Goal: Navigation & Orientation: Find specific page/section

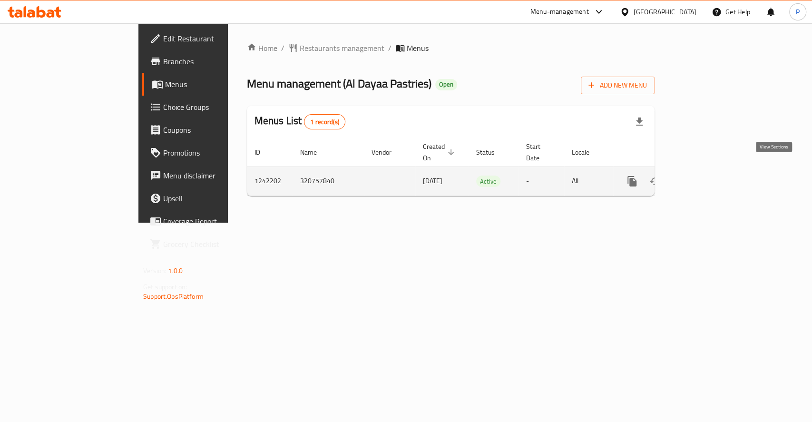
click at [707, 176] on icon "enhanced table" at bounding box center [700, 181] width 11 height 11
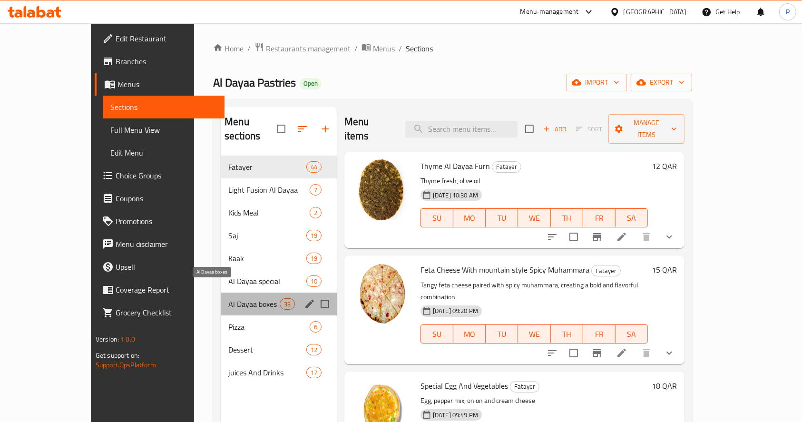
click at [228, 298] on span "Al Dayaa boxes" at bounding box center [253, 303] width 51 height 11
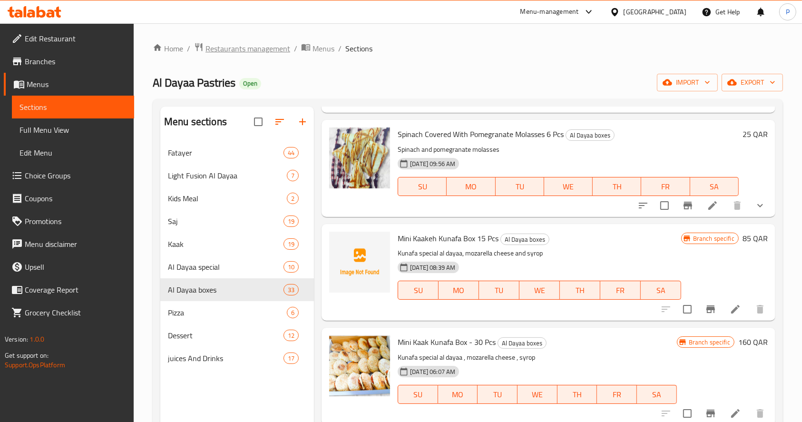
click at [231, 43] on span "Restaurants management" at bounding box center [248, 48] width 85 height 11
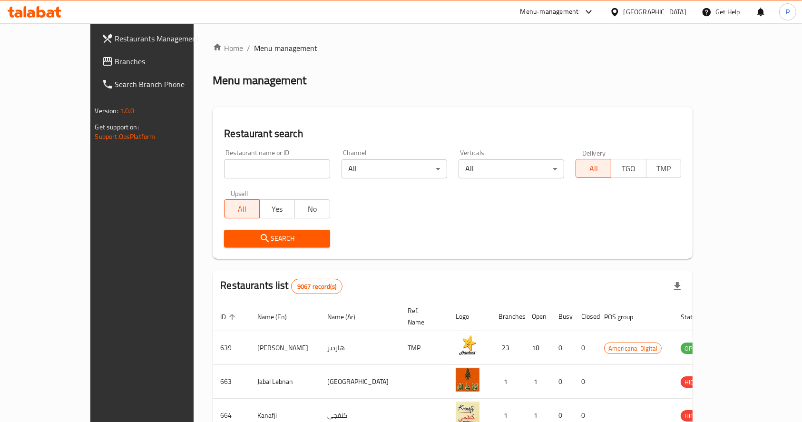
click at [224, 163] on input "search" at bounding box center [277, 168] width 106 height 19
type input "al dayaa"
click at [232, 234] on span "Search" at bounding box center [277, 239] width 90 height 12
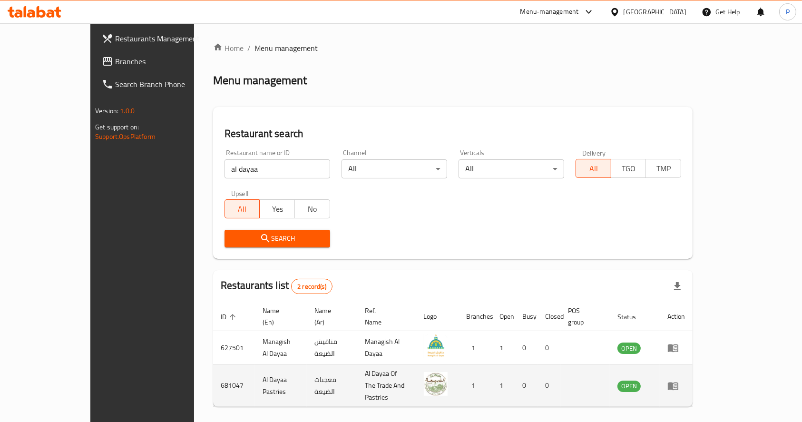
click at [678, 382] on icon "enhanced table" at bounding box center [673, 386] width 10 height 8
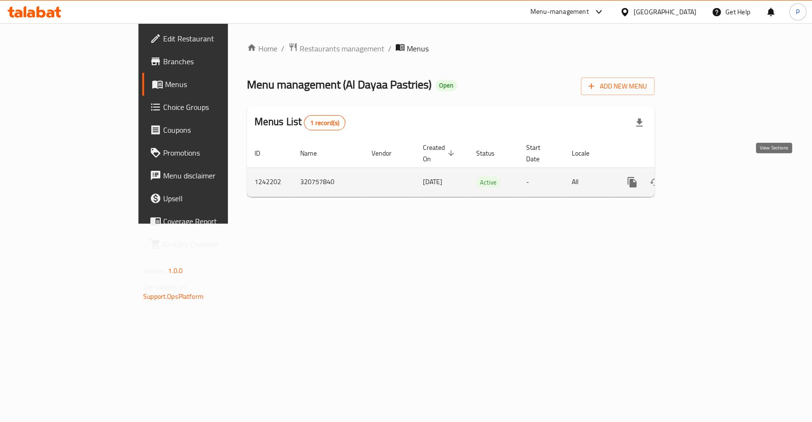
click at [707, 177] on icon "enhanced table" at bounding box center [700, 182] width 11 height 11
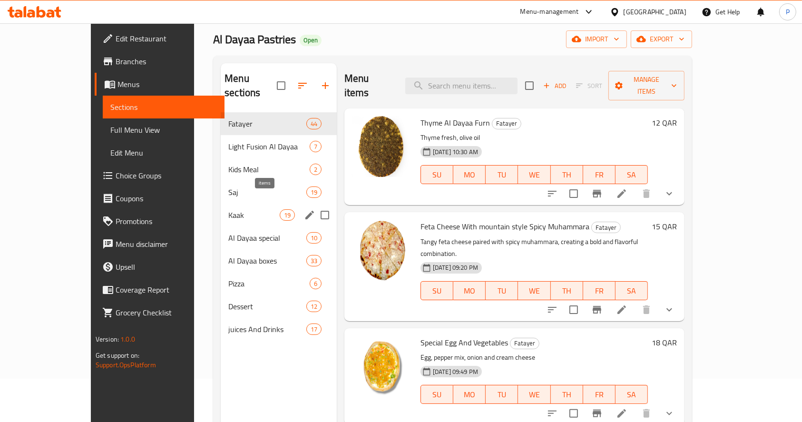
scroll to position [63, 0]
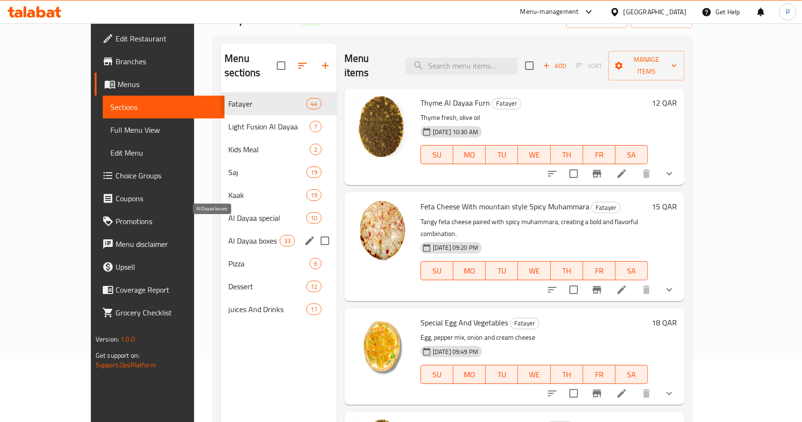
click at [228, 235] on span "Al Dayaa boxes" at bounding box center [253, 240] width 51 height 11
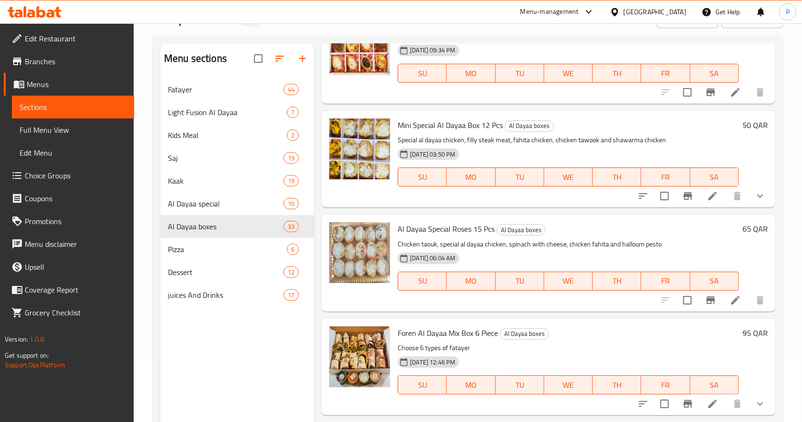
scroll to position [190, 0]
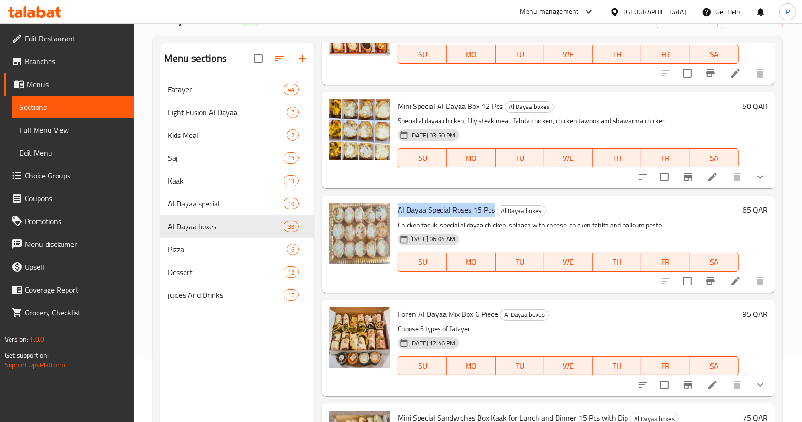
drag, startPoint x: 493, startPoint y: 209, endPoint x: 400, endPoint y: 215, distance: 93.9
click at [400, 215] on span "Al Dayaa Special Roses 15 Pcs" at bounding box center [446, 210] width 97 height 14
copy span "Al Dayaa Special Roses 15 Pcs"
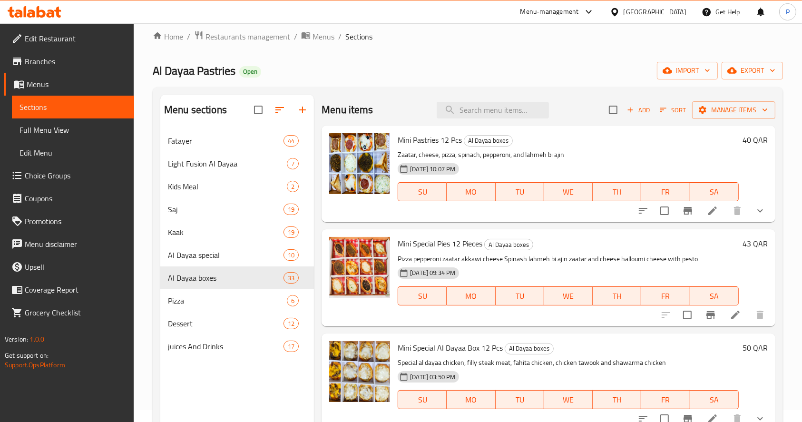
scroll to position [0, 0]
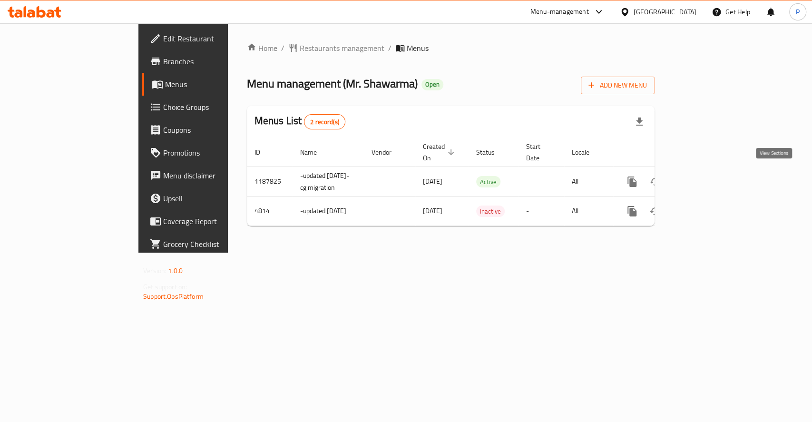
click at [707, 178] on icon "enhanced table" at bounding box center [700, 181] width 11 height 11
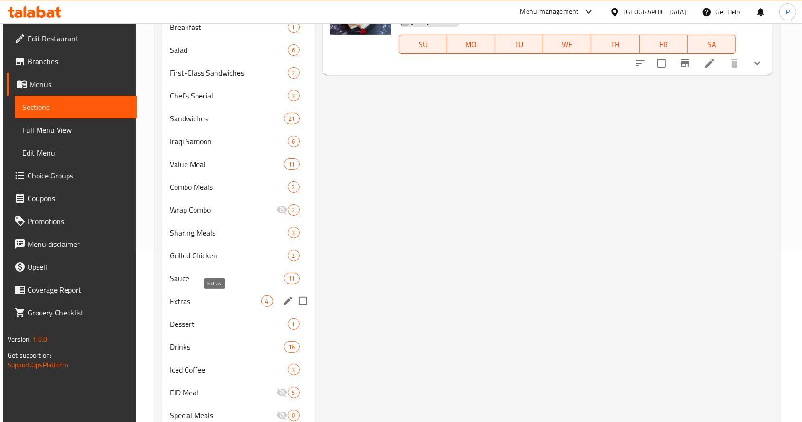
scroll to position [190, 0]
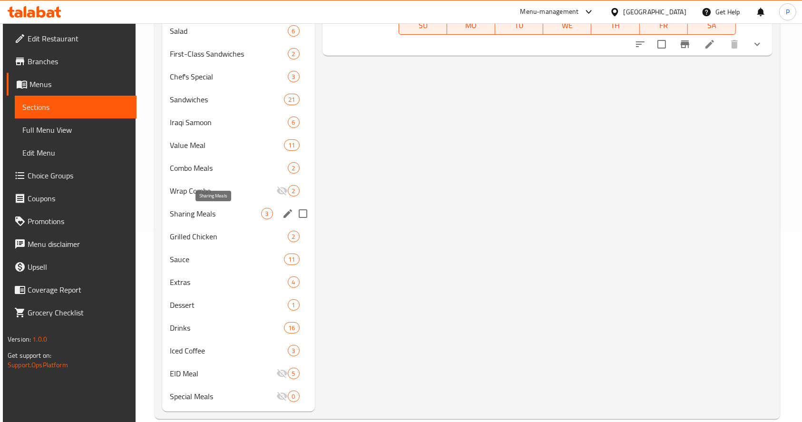
drag, startPoint x: 229, startPoint y: 214, endPoint x: 238, endPoint y: 213, distance: 9.6
click at [231, 213] on span "Sharing Meals" at bounding box center [215, 213] width 91 height 11
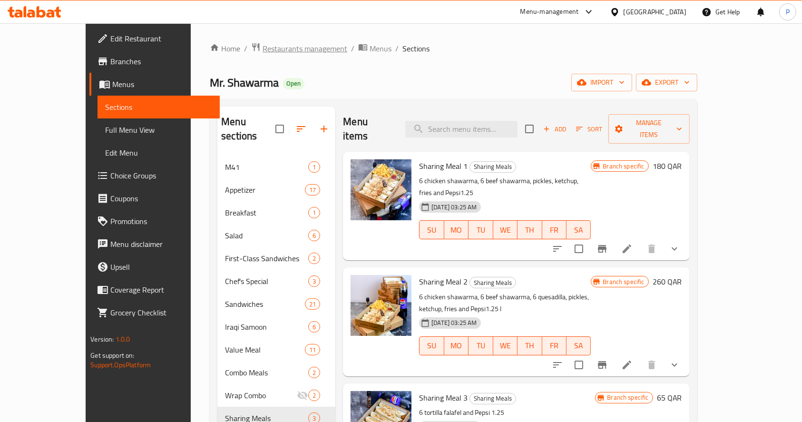
click at [263, 49] on span "Restaurants management" at bounding box center [305, 48] width 85 height 11
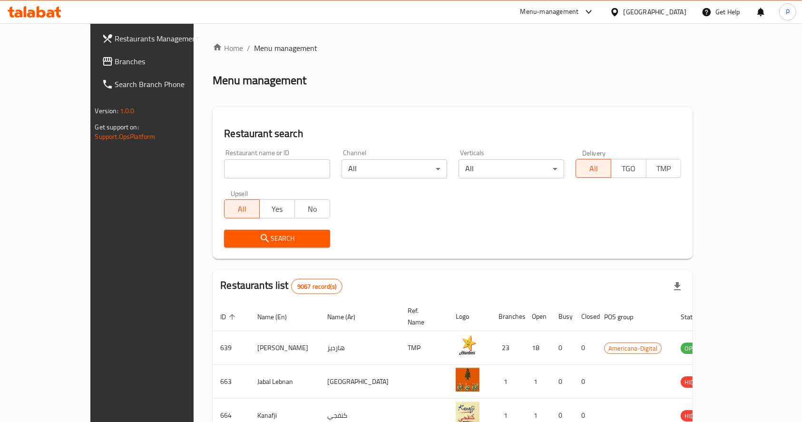
click at [224, 167] on input "search" at bounding box center [277, 168] width 106 height 19
type input "vanellis"
click button "Search" at bounding box center [277, 239] width 106 height 18
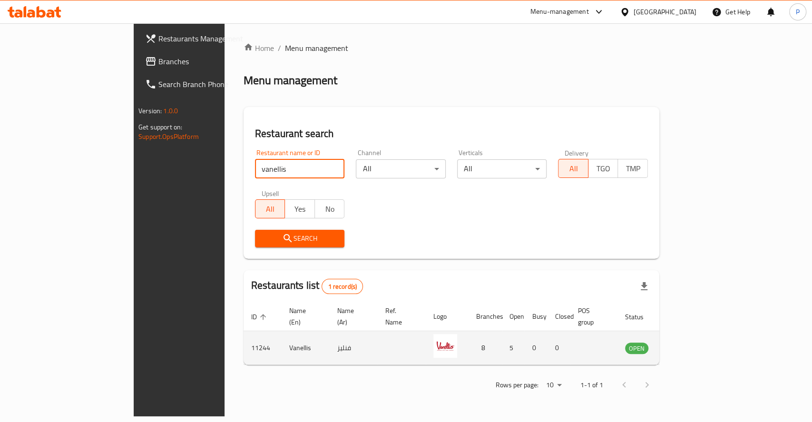
click at [685, 346] on icon "enhanced table" at bounding box center [682, 348] width 3 height 4
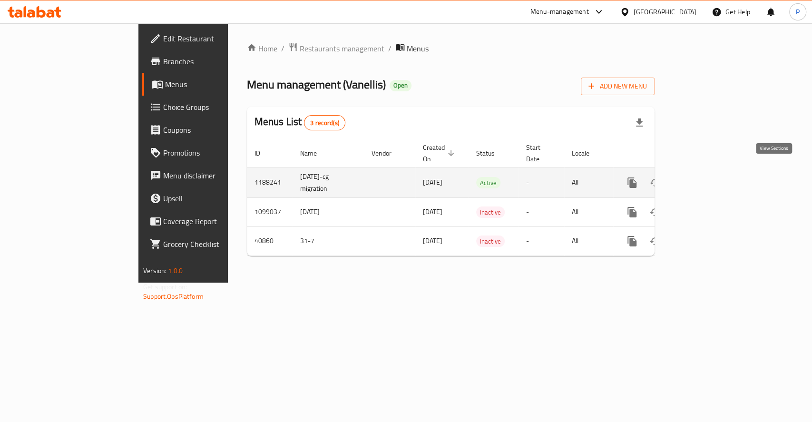
click at [705, 178] on icon "enhanced table" at bounding box center [701, 182] width 9 height 9
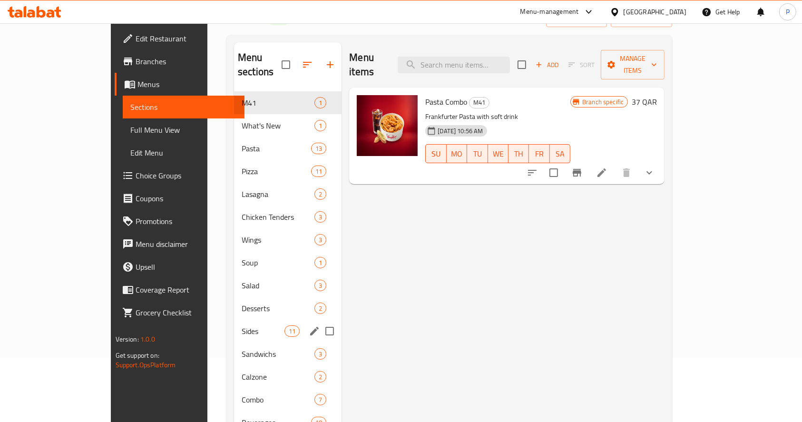
scroll to position [133, 0]
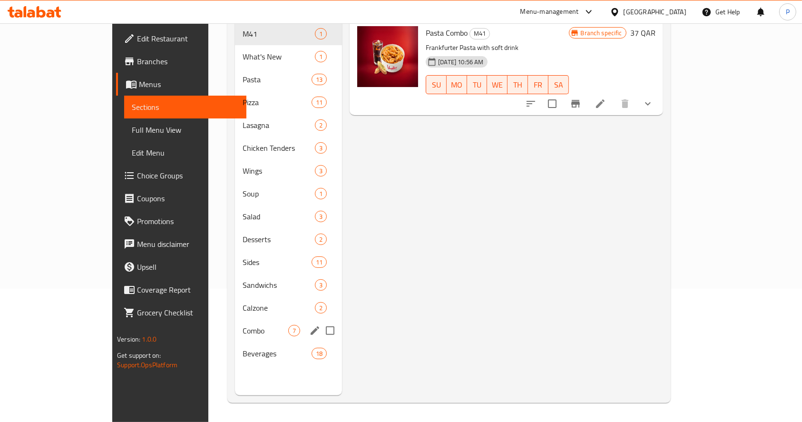
click at [235, 319] on div "Combo 7" at bounding box center [288, 330] width 107 height 23
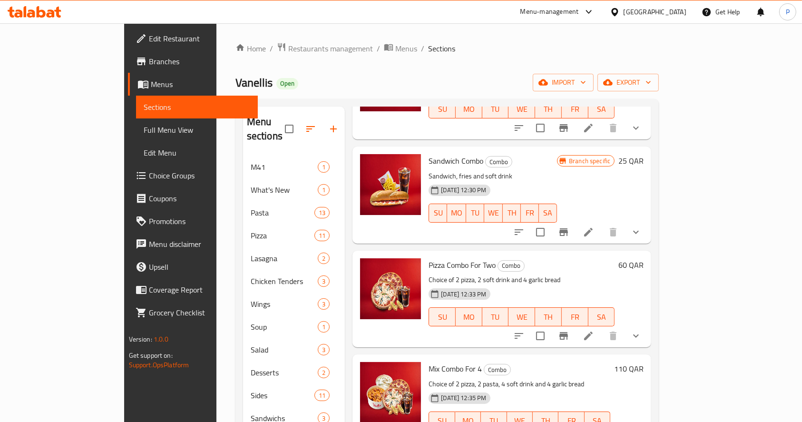
scroll to position [127, 0]
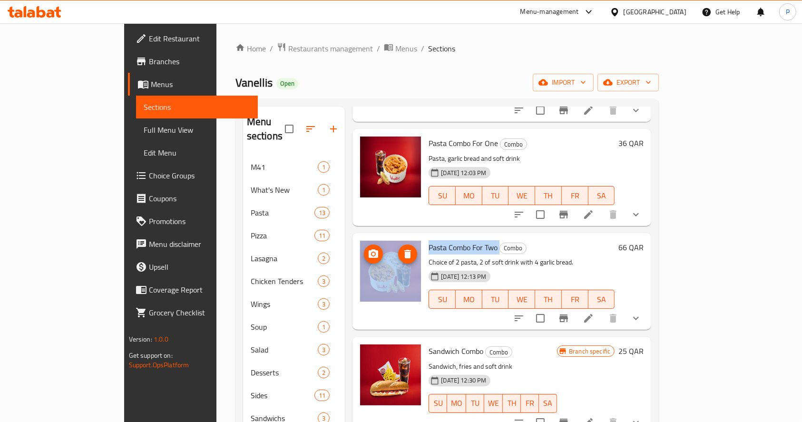
drag, startPoint x: 468, startPoint y: 234, endPoint x: 377, endPoint y: 231, distance: 90.9
click at [377, 237] on div "Pasta Combo For Two Combo Choice of 2 pasta, 2 of soft drink with 4 garlic brea…" at bounding box center [501, 281] width 291 height 89
click at [430, 240] on span "Pasta Combo For Two" at bounding box center [463, 247] width 69 height 14
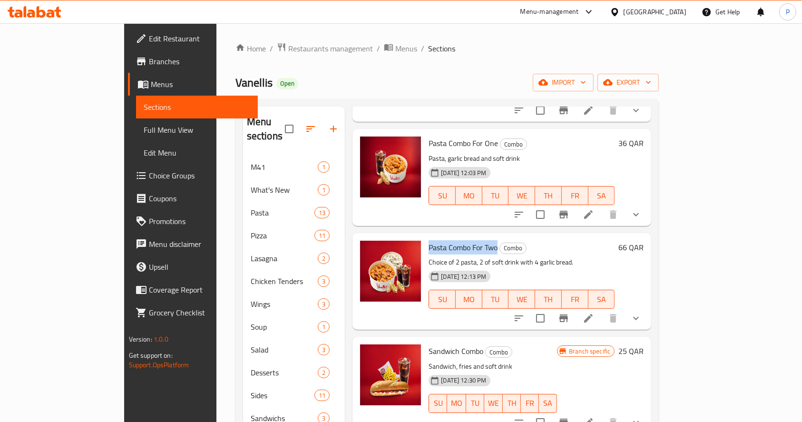
drag, startPoint x: 468, startPoint y: 231, endPoint x: 405, endPoint y: 237, distance: 63.2
click at [429, 241] on h6 "Pasta Combo For Two Combo" at bounding box center [522, 247] width 186 height 13
copy span "Pasta Combo For Two"
click at [288, 47] on span "Restaurants management" at bounding box center [330, 48] width 85 height 11
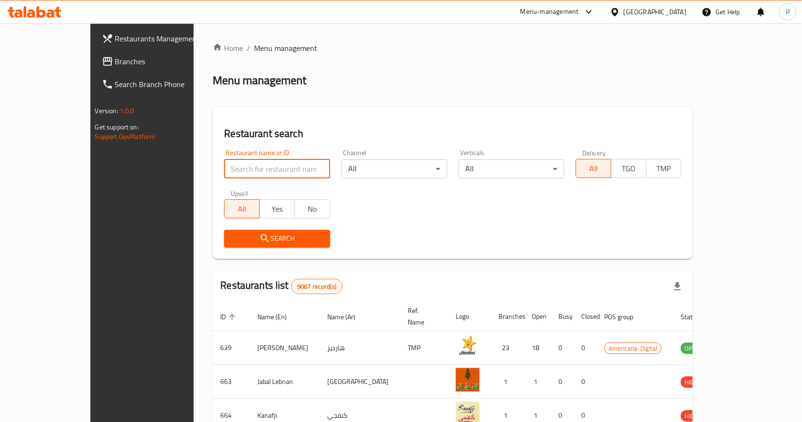
click at [224, 170] on input "search" at bounding box center [277, 168] width 106 height 19
type input "mr. shawarma"
click at [232, 236] on span "Search" at bounding box center [277, 239] width 90 height 12
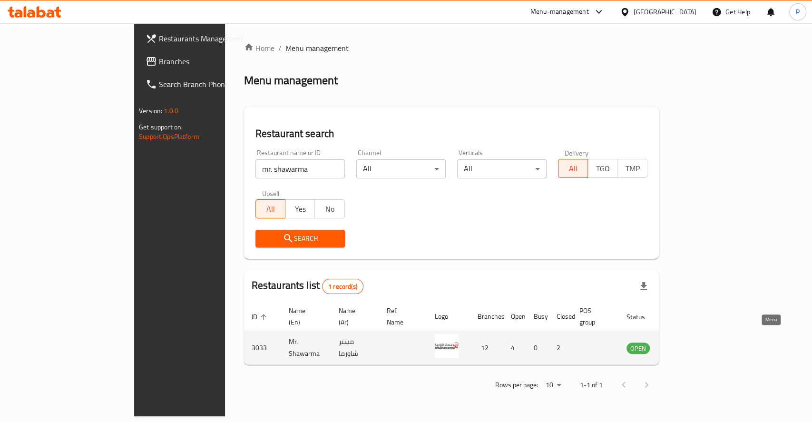
click at [688, 342] on icon "enhanced table" at bounding box center [682, 347] width 11 height 11
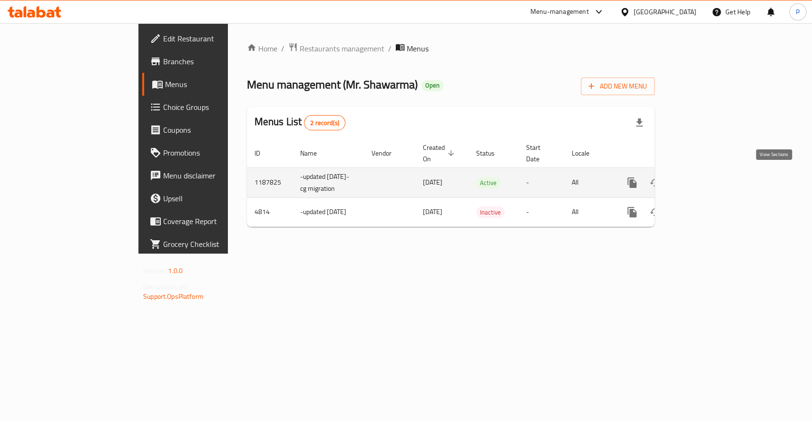
click at [707, 177] on icon "enhanced table" at bounding box center [700, 182] width 11 height 11
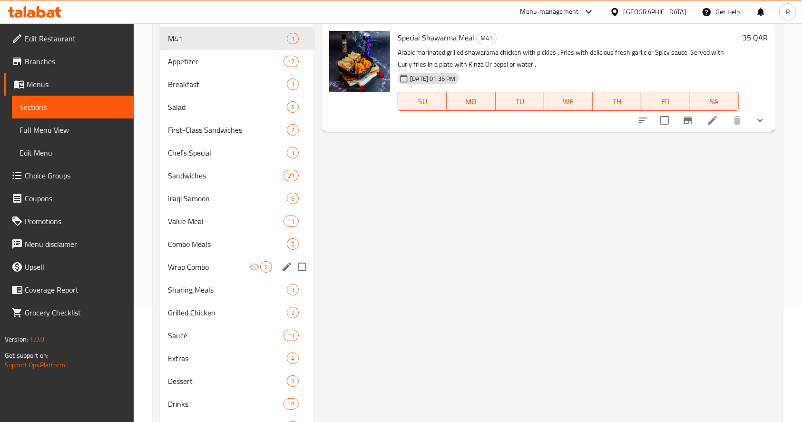
scroll to position [127, 0]
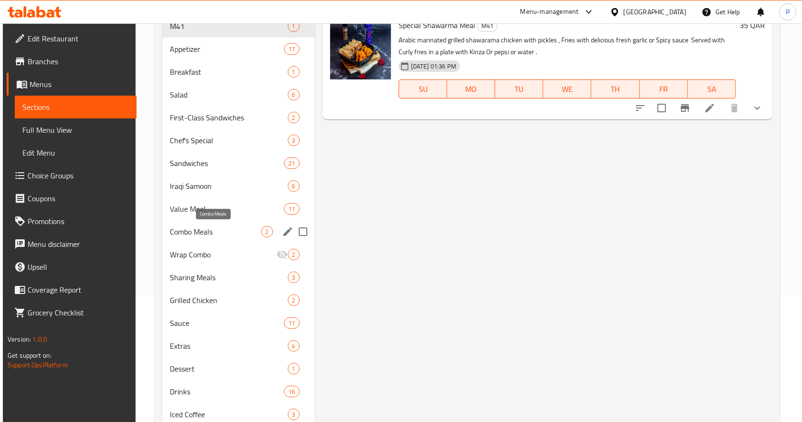
click at [218, 227] on span "Combo Meals" at bounding box center [215, 231] width 91 height 11
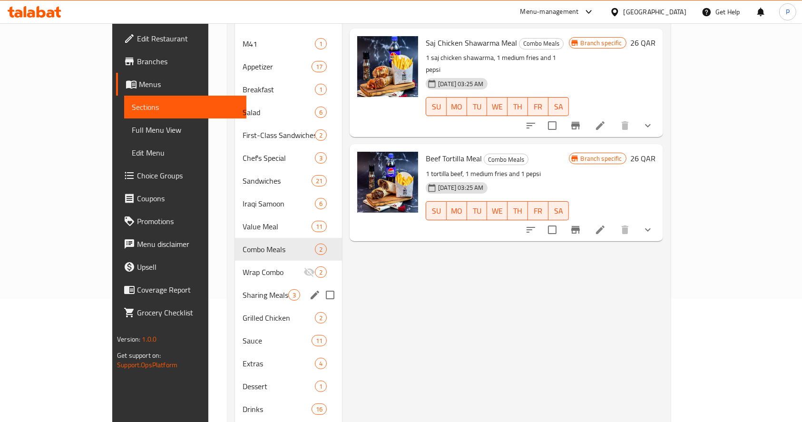
scroll to position [190, 0]
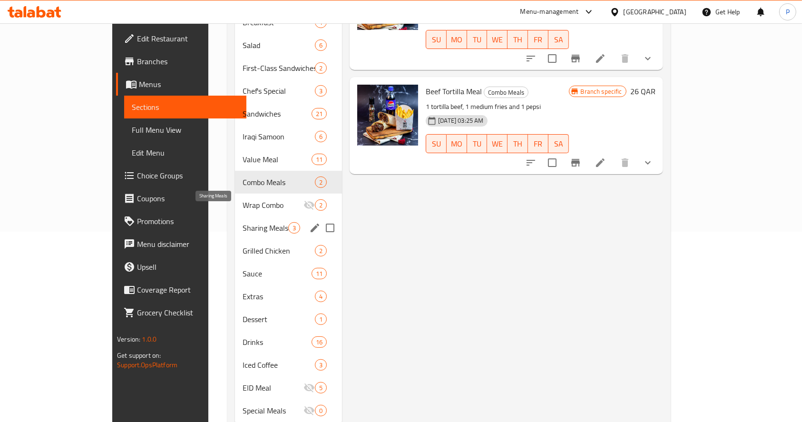
click at [243, 222] on span "Sharing Meals" at bounding box center [266, 227] width 46 height 11
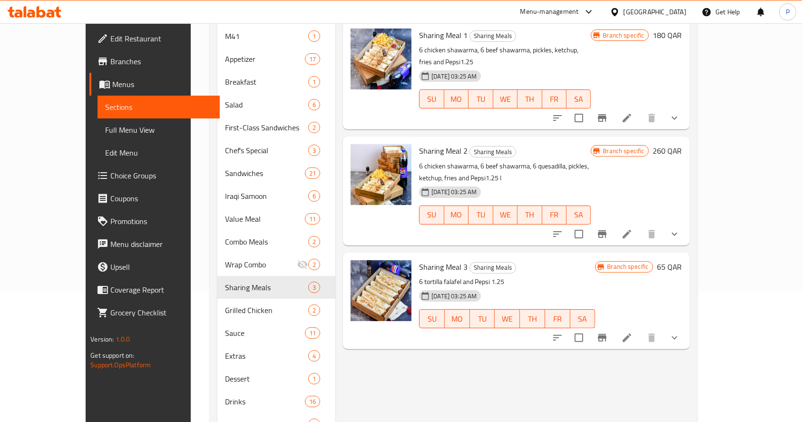
scroll to position [63, 0]
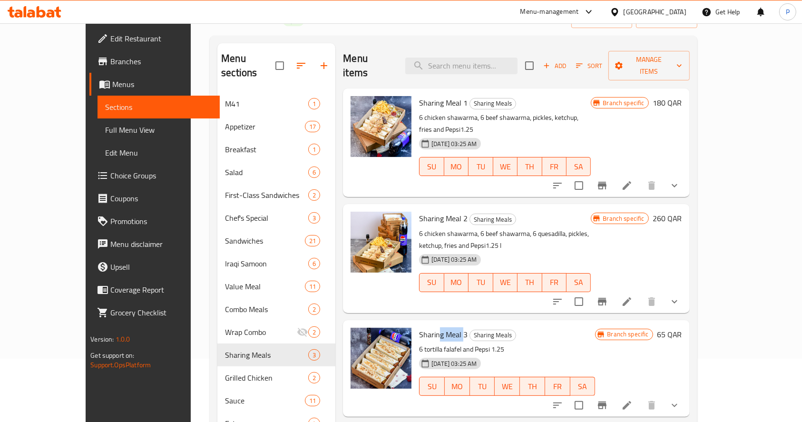
drag, startPoint x: 442, startPoint y: 293, endPoint x: 416, endPoint y: 295, distance: 26.2
click at [419, 327] on span "Sharing Meal 3" at bounding box center [443, 334] width 49 height 14
click at [434, 327] on span "Sharing Meal 3" at bounding box center [443, 334] width 49 height 14
drag, startPoint x: 444, startPoint y: 295, endPoint x: 393, endPoint y: 295, distance: 50.4
click at [415, 324] on div "Sharing Meal 3 Sharing Meals 6 tortilla falafel and Pepsi 1.25 05-09-2023 03:25…" at bounding box center [507, 368] width 184 height 89
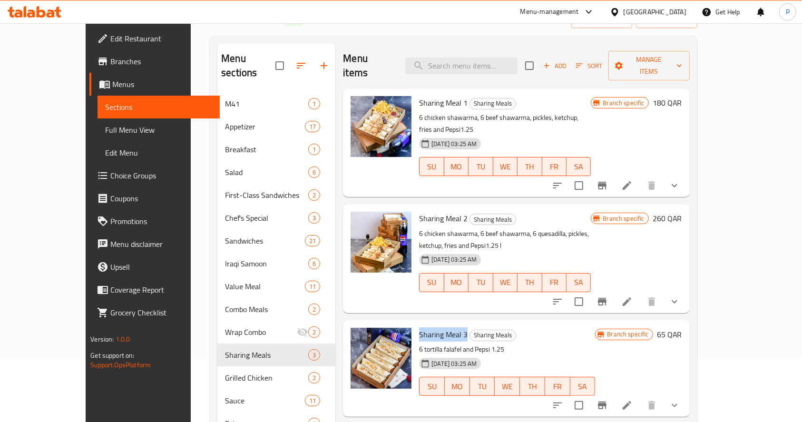
copy span "Sharing Meal 3"
type button "0"
drag, startPoint x: 442, startPoint y: 311, endPoint x: 396, endPoint y: 311, distance: 45.2
click at [415, 324] on div "Sharing Meal 3 Sharing Meals 6 tortilla falafel and Pepsi 1.25 05-09-2023 03:25…" at bounding box center [507, 368] width 184 height 89
copy p "6 tortilla falafel"
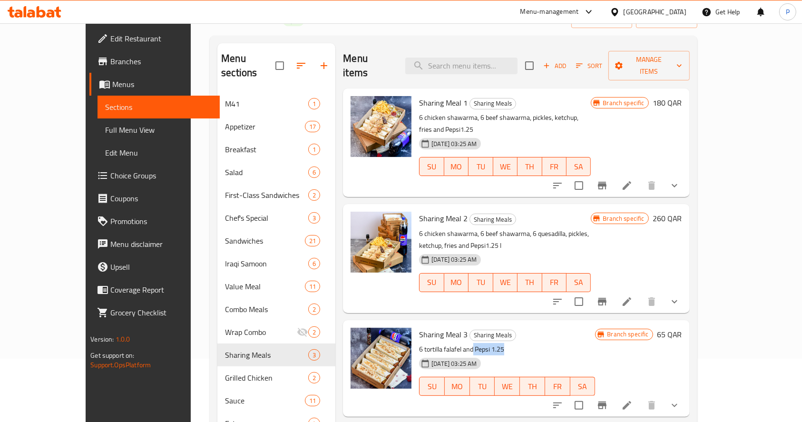
drag, startPoint x: 485, startPoint y: 313, endPoint x: 453, endPoint y: 314, distance: 31.9
click at [453, 344] on p "6 tortilla falafel and Pepsi 1.25" at bounding box center [507, 350] width 176 height 12
copy p "Pepsi 1.25"
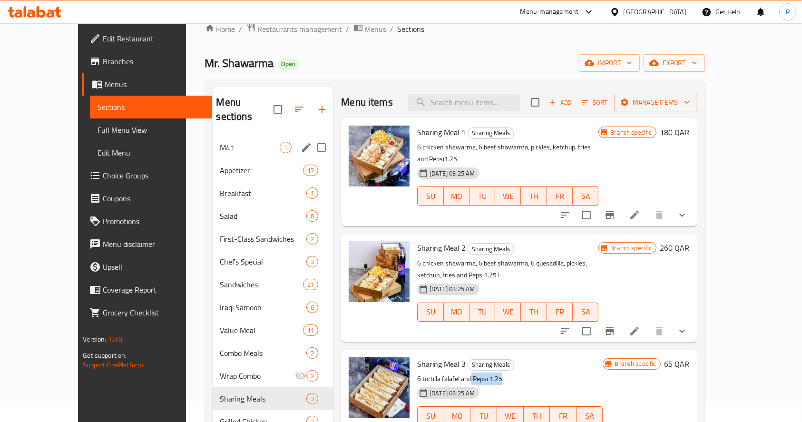
scroll to position [0, 0]
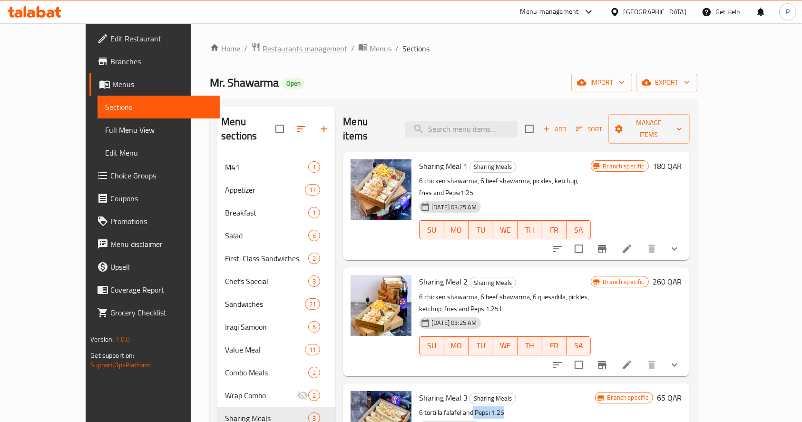
click at [263, 45] on span "Restaurants management" at bounding box center [305, 48] width 85 height 11
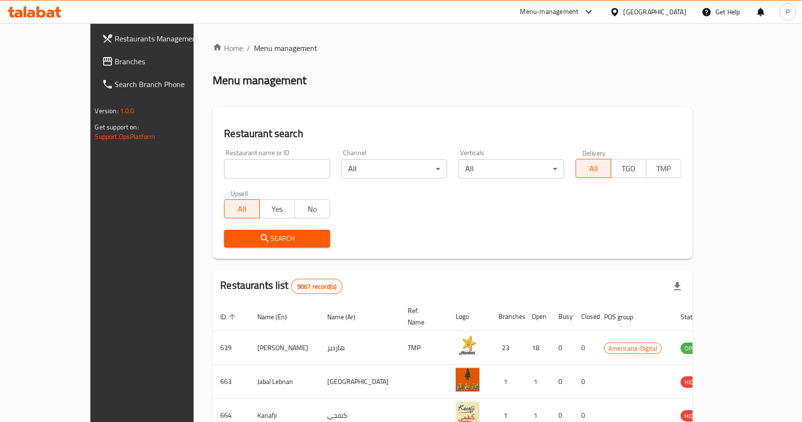
click at [224, 177] on input "search" at bounding box center [277, 168] width 106 height 19
type input "shawarma el kheb"
click at [259, 238] on icon "submit" at bounding box center [264, 238] width 11 height 11
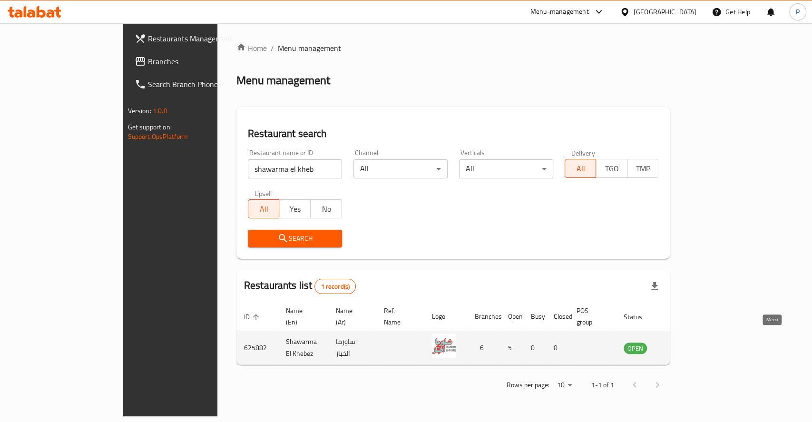
click at [685, 344] on icon "enhanced table" at bounding box center [679, 348] width 10 height 8
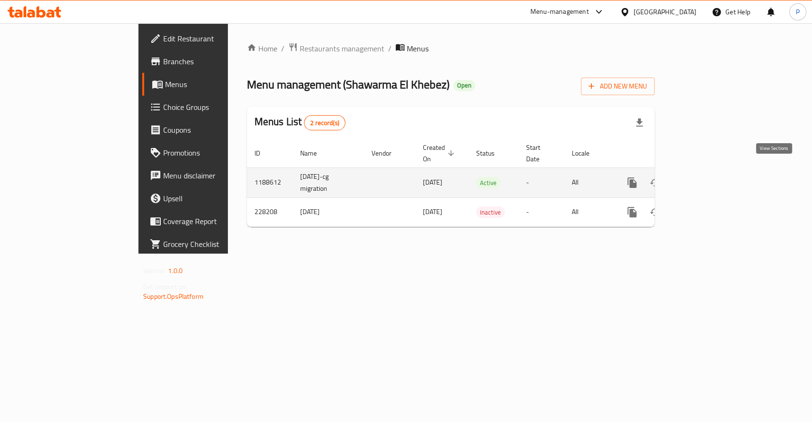
click at [707, 177] on icon "enhanced table" at bounding box center [700, 182] width 11 height 11
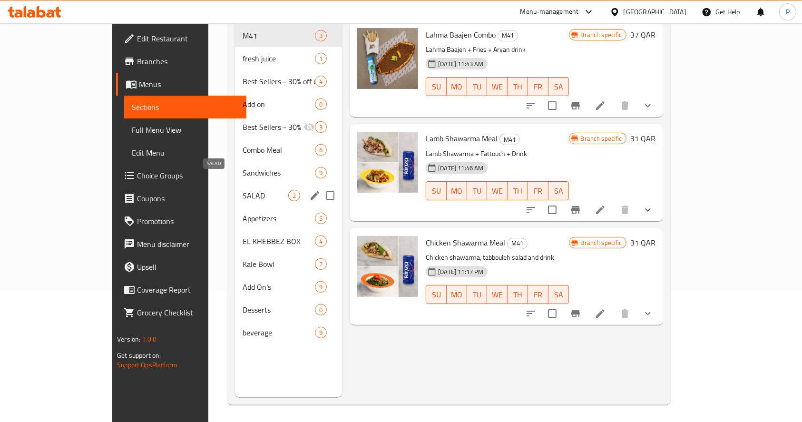
scroll to position [133, 0]
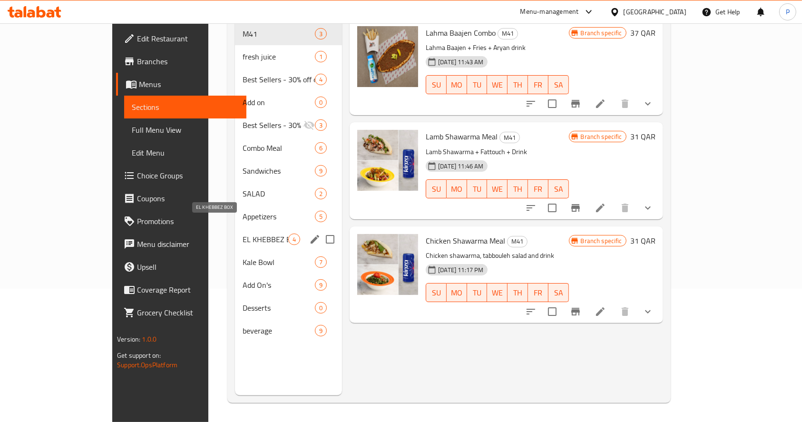
click at [243, 234] on span "EL KHEBBEZ BOX" at bounding box center [266, 239] width 46 height 11
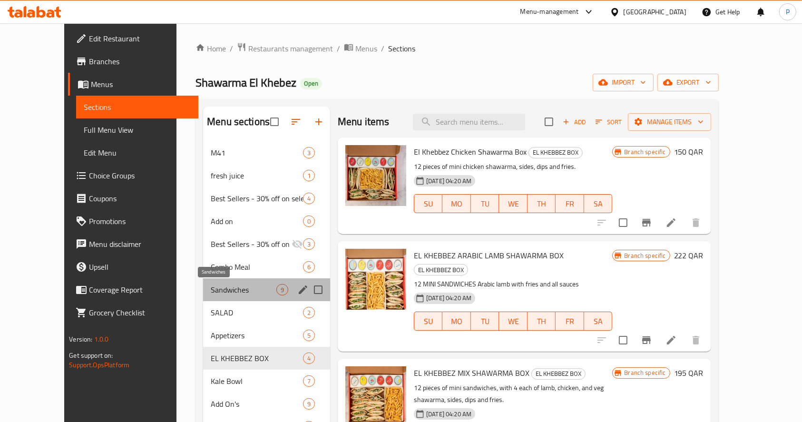
click at [211, 285] on span "Sandwiches" at bounding box center [244, 289] width 66 height 11
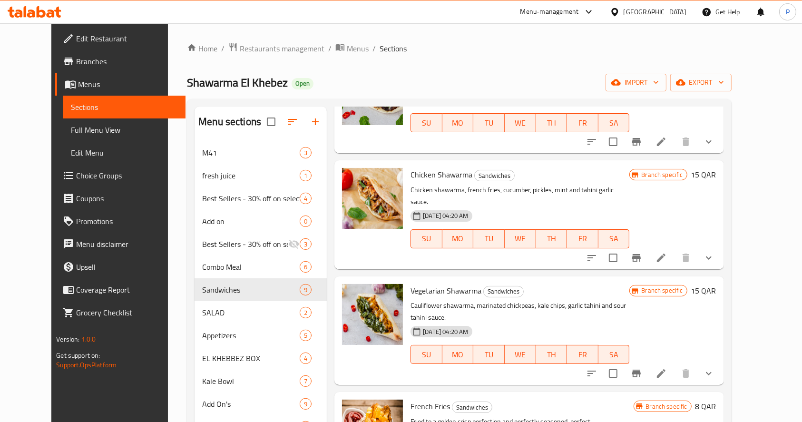
scroll to position [572, 0]
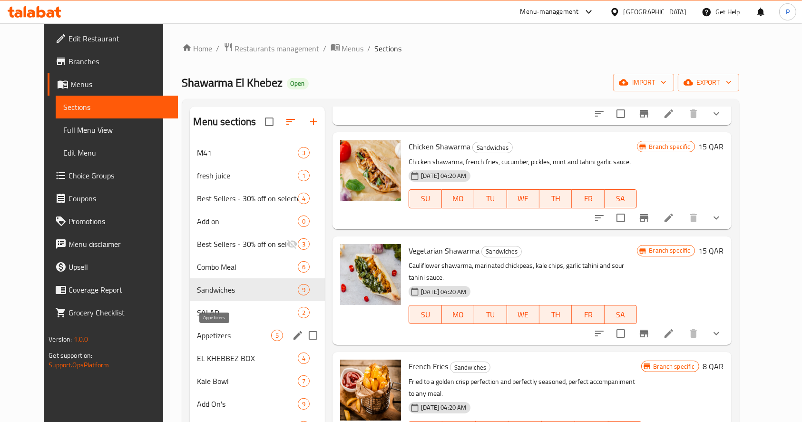
click at [197, 337] on span "Appetizers" at bounding box center [234, 335] width 74 height 11
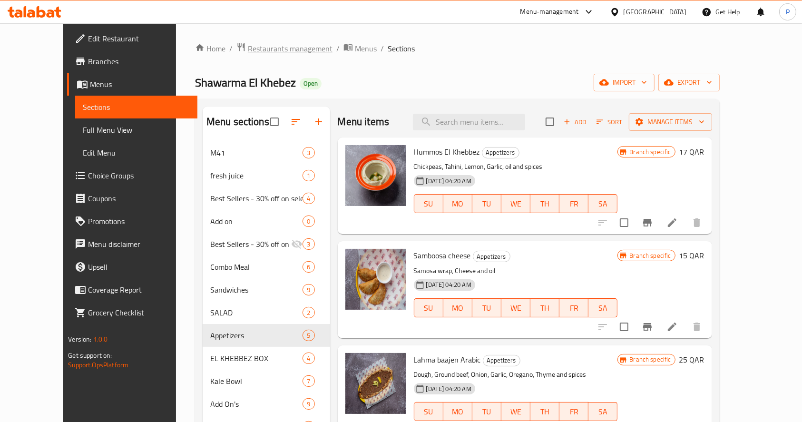
click at [248, 43] on span "Restaurants management" at bounding box center [290, 48] width 85 height 11
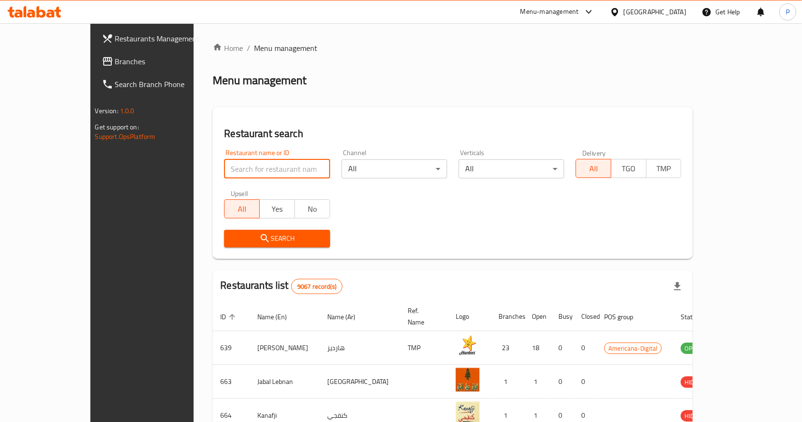
click at [224, 163] on input "search" at bounding box center [277, 168] width 106 height 19
type input "chick n pot"
click button "Search" at bounding box center [277, 239] width 106 height 18
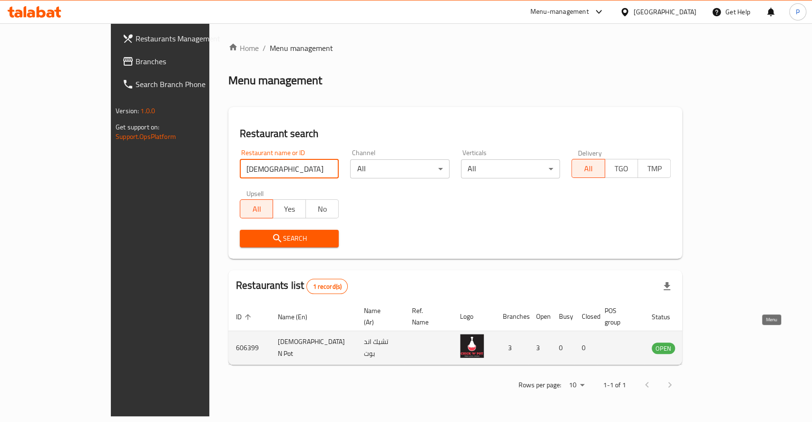
click at [713, 342] on icon "enhanced table" at bounding box center [707, 347] width 11 height 11
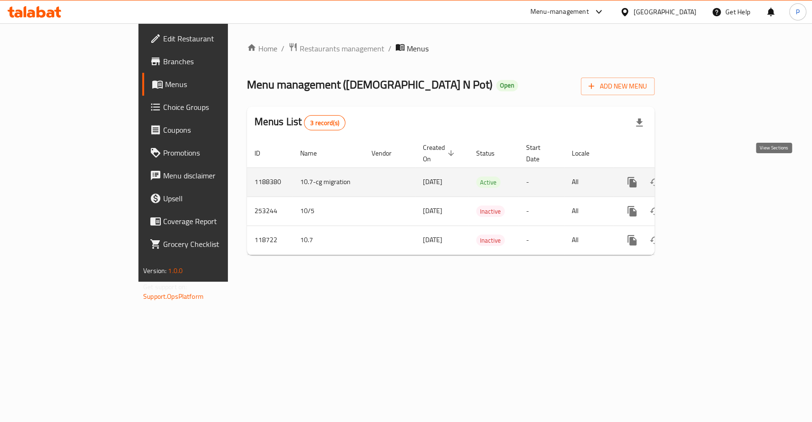
click at [707, 177] on icon "enhanced table" at bounding box center [700, 182] width 11 height 11
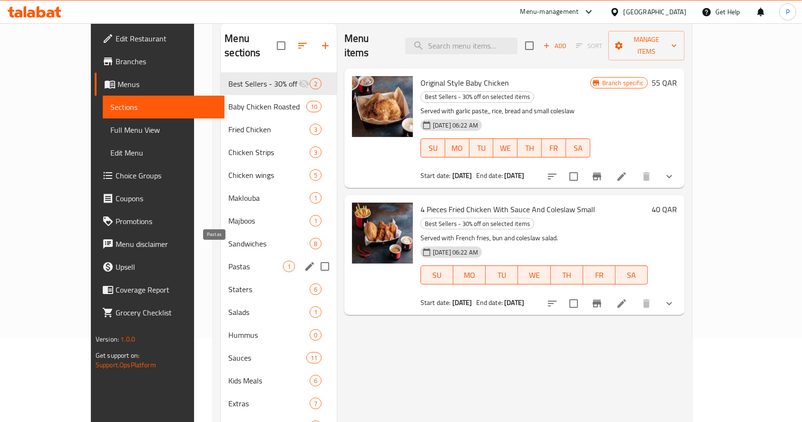
scroll to position [63, 0]
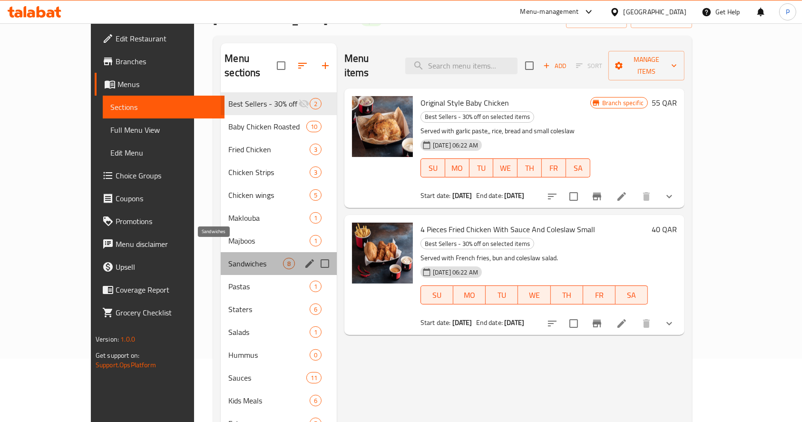
click at [228, 258] on span "Sandwiches" at bounding box center [255, 263] width 55 height 11
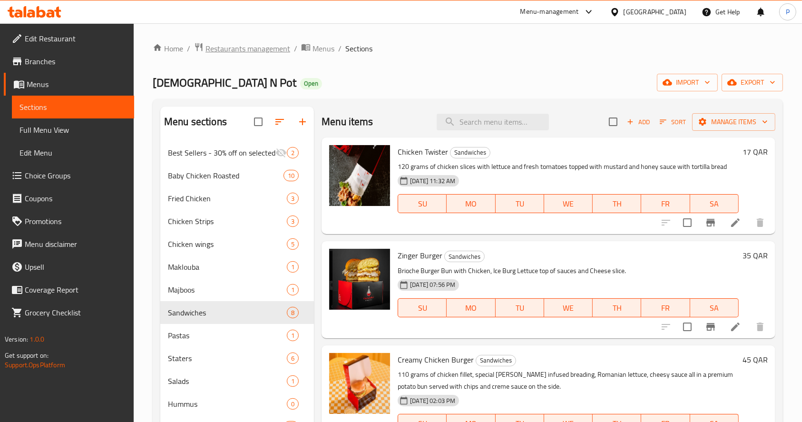
click at [231, 46] on span "Restaurants management" at bounding box center [248, 48] width 85 height 11
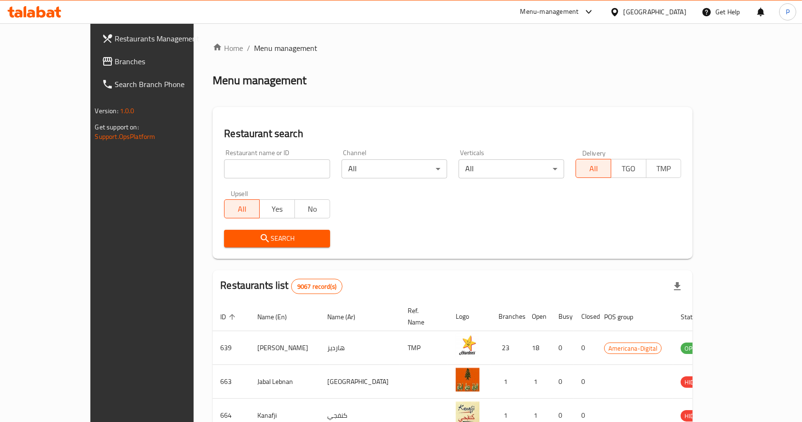
click at [224, 174] on input "search" at bounding box center [277, 168] width 106 height 19
type input "batool"
click button "Search" at bounding box center [277, 239] width 106 height 18
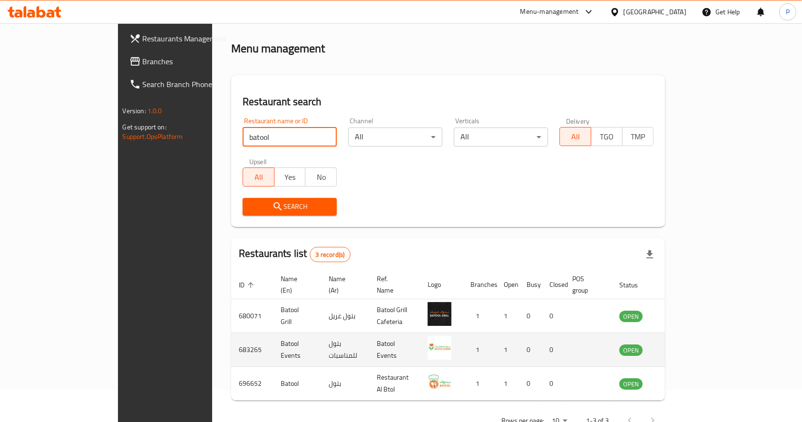
scroll to position [49, 0]
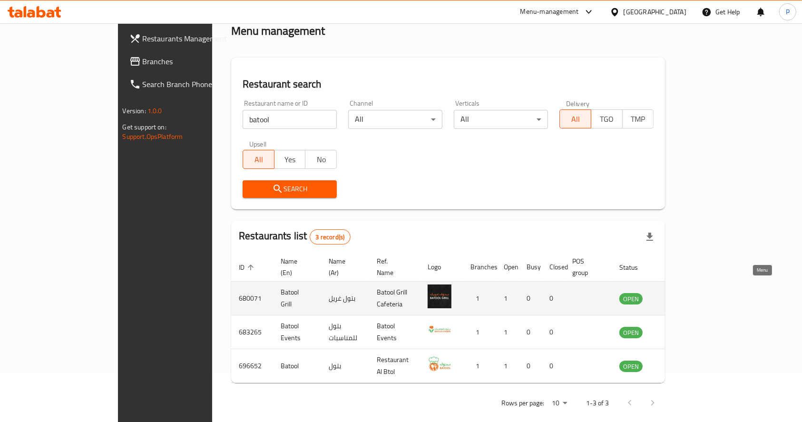
click at [680, 295] on icon "enhanced table" at bounding box center [675, 299] width 10 height 8
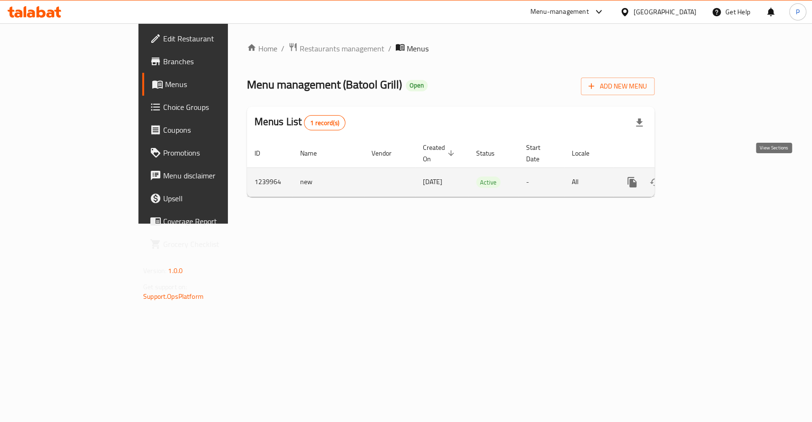
click at [707, 177] on icon "enhanced table" at bounding box center [700, 182] width 11 height 11
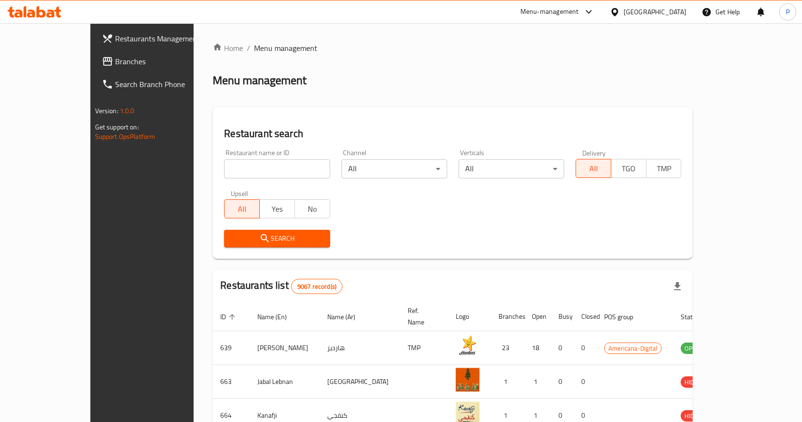
scroll to position [49, 0]
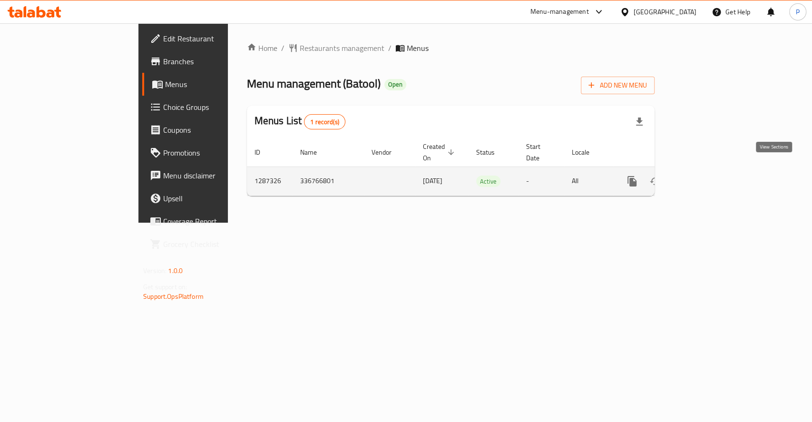
click at [712, 171] on link "enhanced table" at bounding box center [700, 181] width 23 height 23
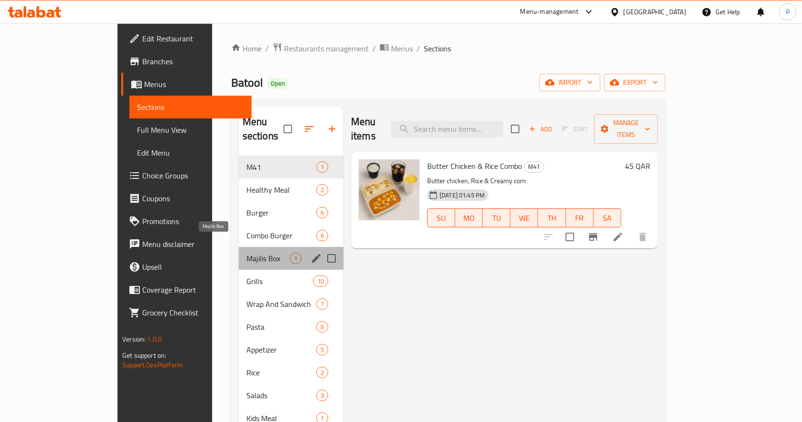
click at [246, 253] on span "Majilis Box" at bounding box center [267, 258] width 43 height 11
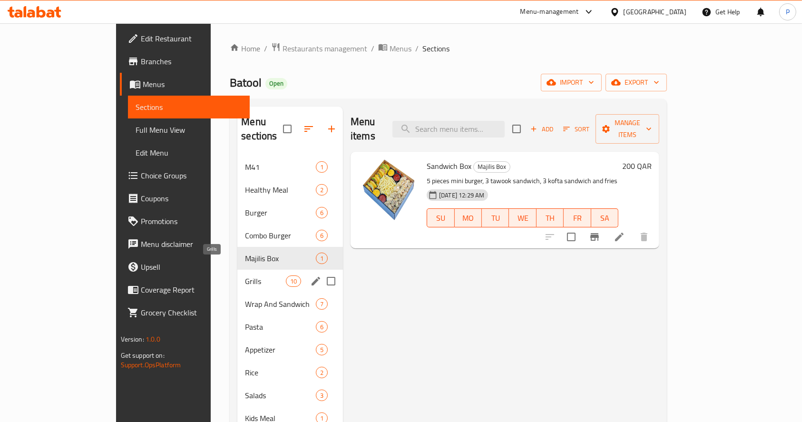
click at [245, 275] on span "Grills" at bounding box center [265, 280] width 40 height 11
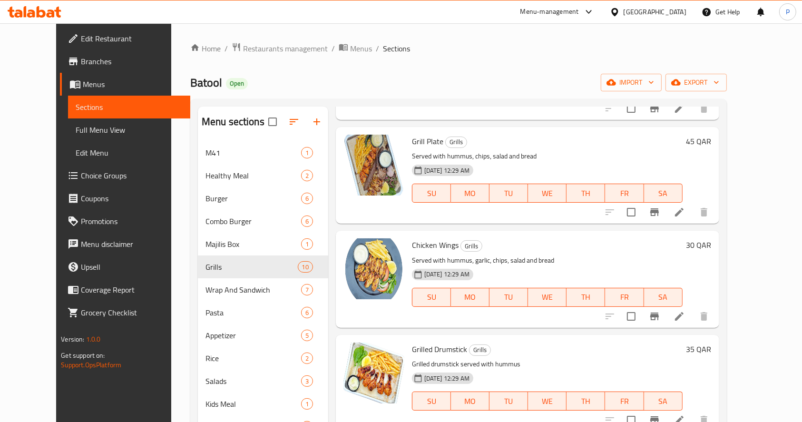
scroll to position [653, 0]
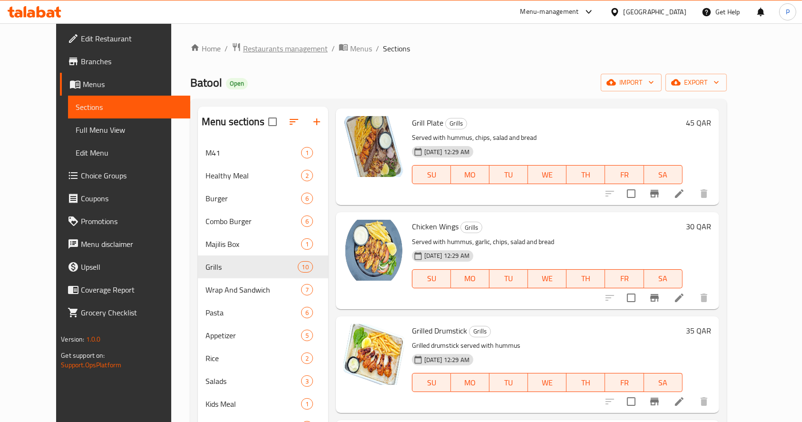
click at [243, 51] on span "Restaurants management" at bounding box center [285, 48] width 85 height 11
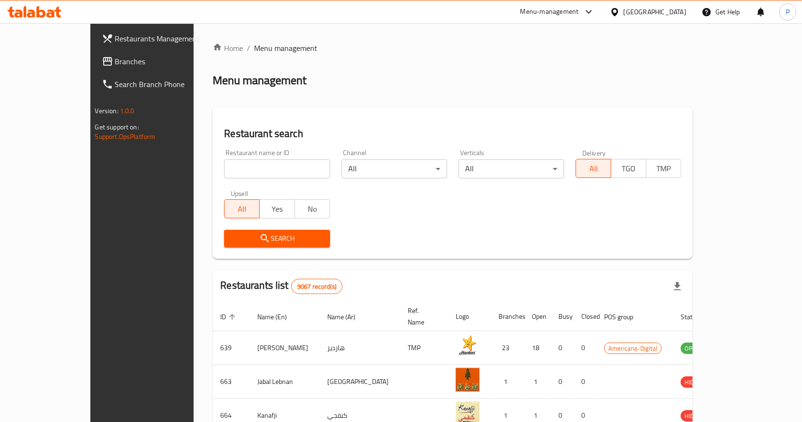
click at [230, 165] on div at bounding box center [401, 211] width 802 height 422
click at [229, 165] on input "search" at bounding box center [277, 168] width 106 height 19
type input "chapati &"
click button "Search" at bounding box center [277, 239] width 106 height 18
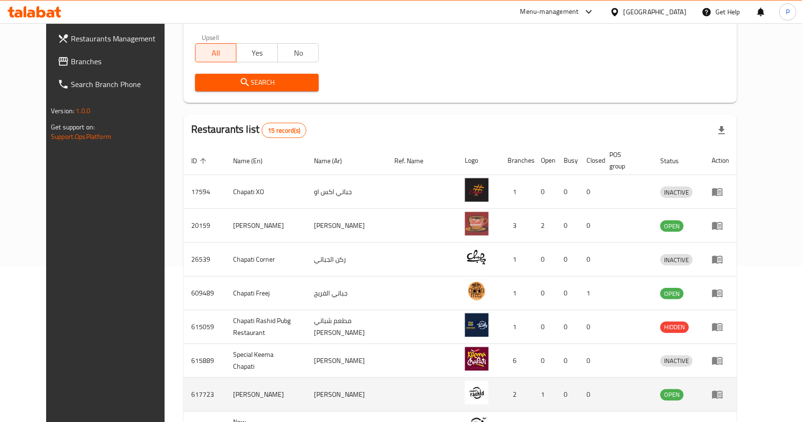
scroll to position [294, 0]
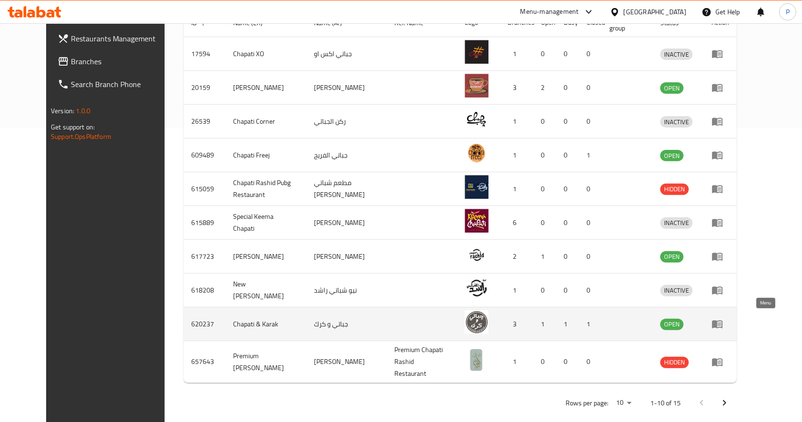
click at [721, 323] on icon "enhanced table" at bounding box center [719, 325] width 3 height 4
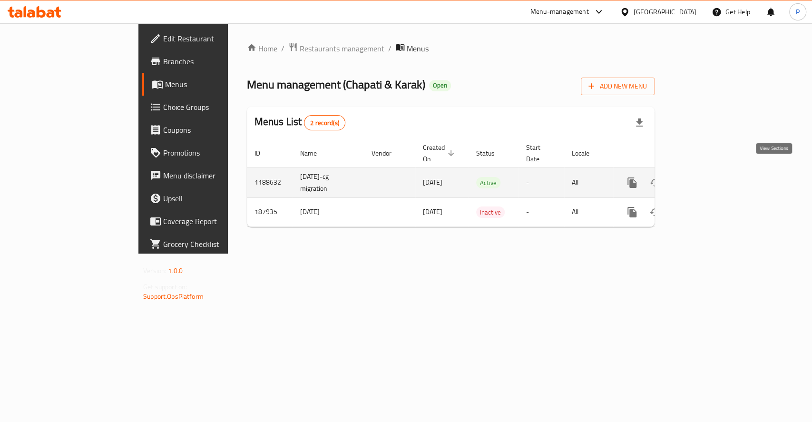
click at [707, 177] on icon "enhanced table" at bounding box center [700, 182] width 11 height 11
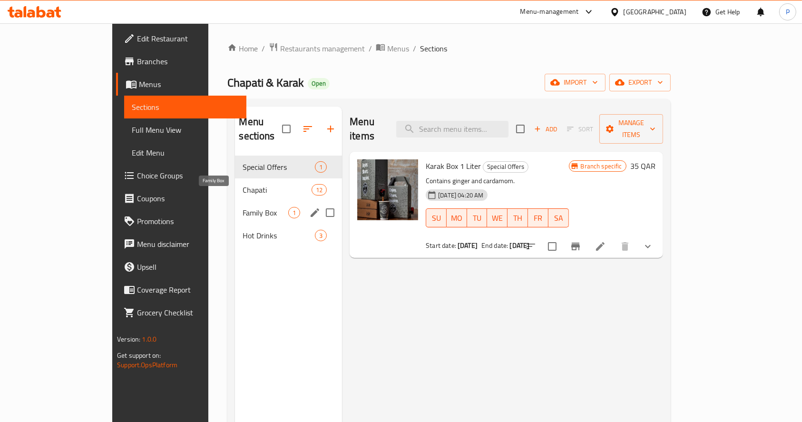
click at [243, 207] on span "Family Box" at bounding box center [266, 212] width 46 height 11
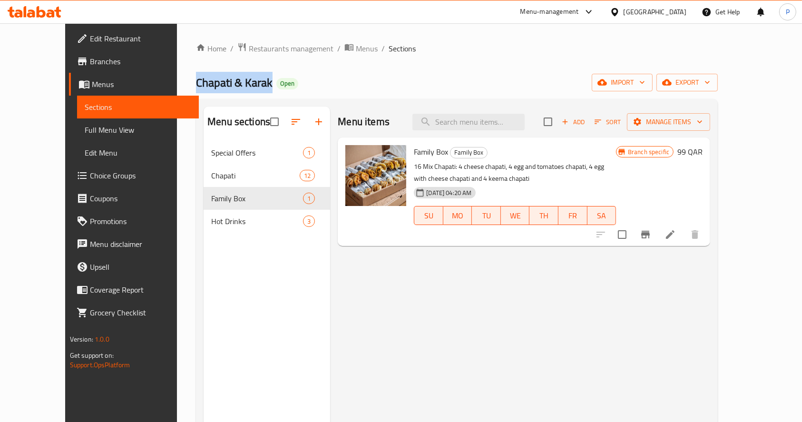
drag, startPoint x: 227, startPoint y: 82, endPoint x: 153, endPoint y: 88, distance: 74.0
click at [196, 88] on span "Chapati & Karak" at bounding box center [234, 82] width 77 height 21
copy span "Chapati & Karak"
drag, startPoint x: 432, startPoint y: 156, endPoint x: 399, endPoint y: 153, distance: 33.4
click at [414, 150] on h6 "Family Box Family Box" at bounding box center [515, 151] width 202 height 13
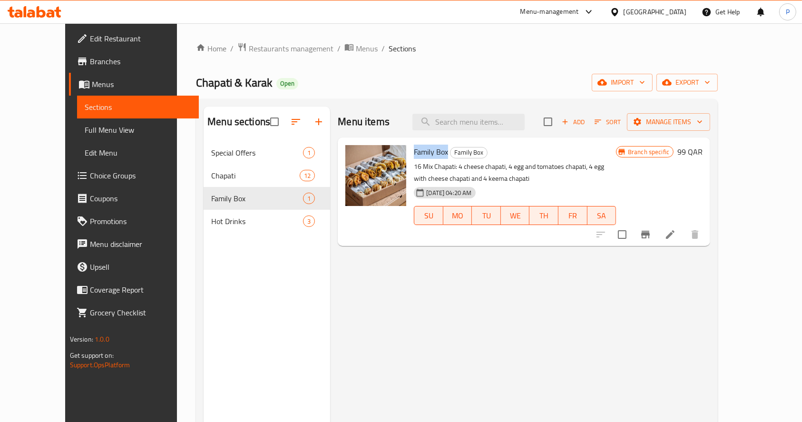
copy span "Family Box"
drag, startPoint x: 441, startPoint y: 166, endPoint x: 490, endPoint y: 167, distance: 48.6
click at [490, 167] on p "16 Mix Chapati: 4 cheese chapati, 4 egg and tomatoes chapati, 4 egg with cheese…" at bounding box center [515, 173] width 202 height 24
copy p "4 cheese chapati"
drag, startPoint x: 569, startPoint y: 165, endPoint x: 493, endPoint y: 160, distance: 75.8
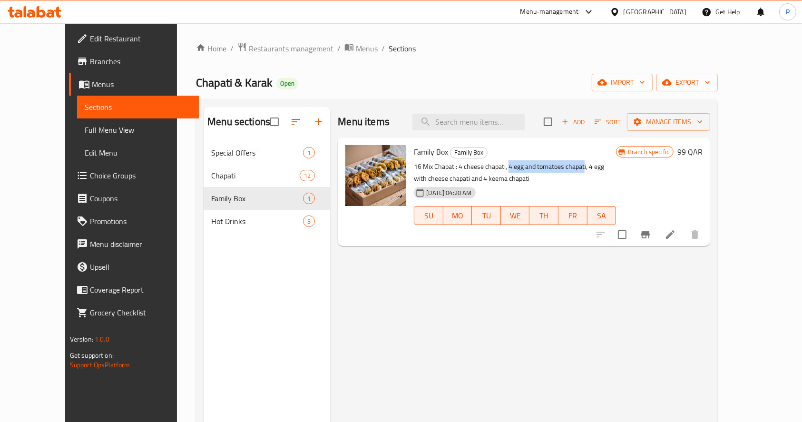
click at [493, 160] on div "Family Box Family Box 16 Mix Chapati: 4 cheese chapati, 4 egg and tomatoes chap…" at bounding box center [515, 191] width 210 height 101
copy p "4 egg and tomatoes chapat"
drag, startPoint x: 573, startPoint y: 167, endPoint x: 648, endPoint y: 172, distance: 74.9
click at [616, 172] on p "16 Mix Chapati: 4 cheese chapati, 4 egg and tomatoes chapati, 4 egg with cheese…" at bounding box center [515, 173] width 202 height 24
copy p "4 egg with cheese chapati"
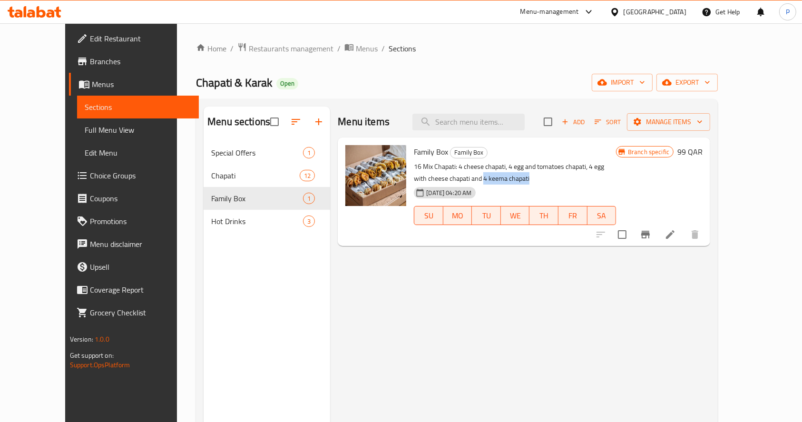
drag, startPoint x: 658, startPoint y: 165, endPoint x: 422, endPoint y: 179, distance: 236.9
click at [422, 179] on p "16 Mix Chapati: 4 cheese chapati, 4 egg and tomatoes chapati, 4 egg with cheese…" at bounding box center [515, 173] width 202 height 24
copy p "4 keema chapati"
click at [249, 48] on span "Restaurants management" at bounding box center [291, 48] width 85 height 11
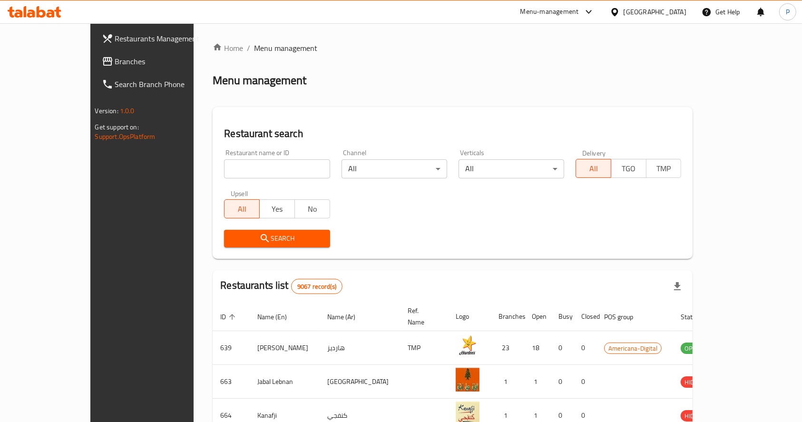
click at [245, 172] on input "search" at bounding box center [277, 168] width 106 height 19
type input "abajour"
click button "Search" at bounding box center [277, 239] width 106 height 18
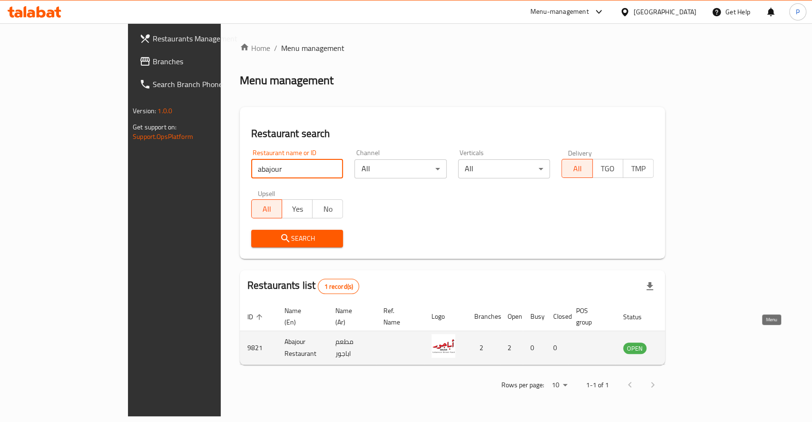
click at [685, 342] on icon "enhanced table" at bounding box center [678, 347] width 11 height 11
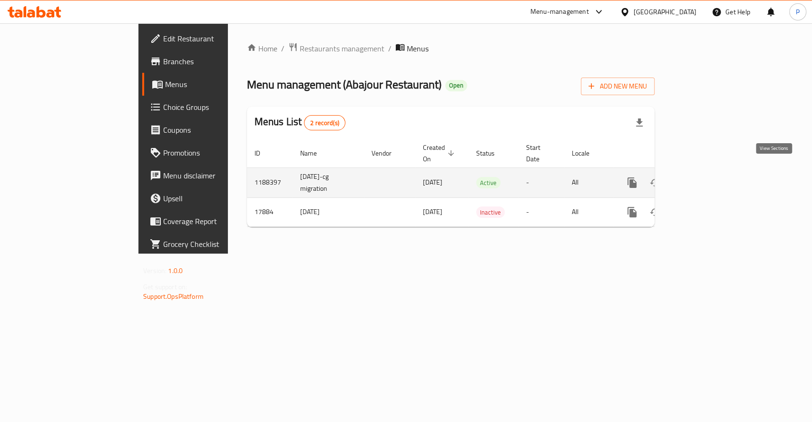
click at [712, 172] on link "enhanced table" at bounding box center [700, 182] width 23 height 23
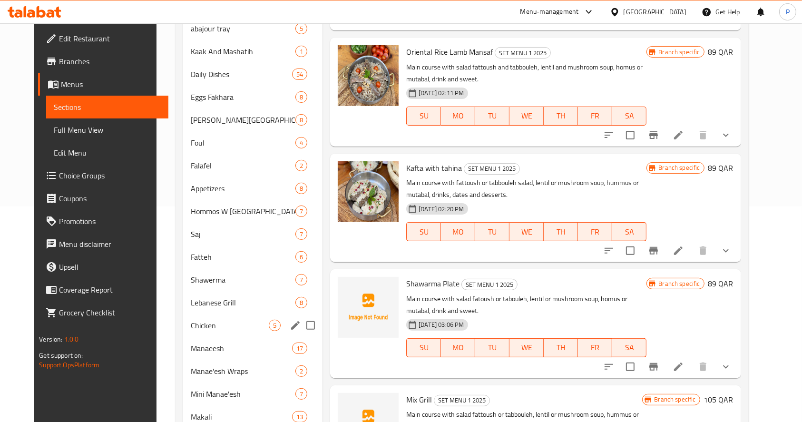
scroll to position [204, 0]
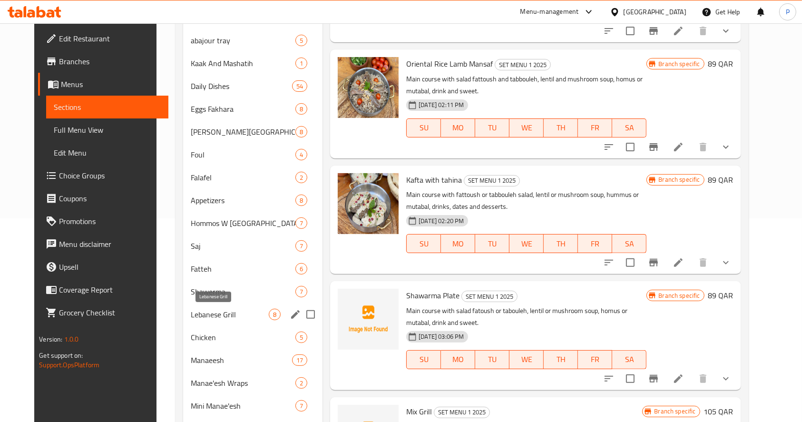
click at [191, 312] on span "Lebanese Grill" at bounding box center [230, 314] width 78 height 11
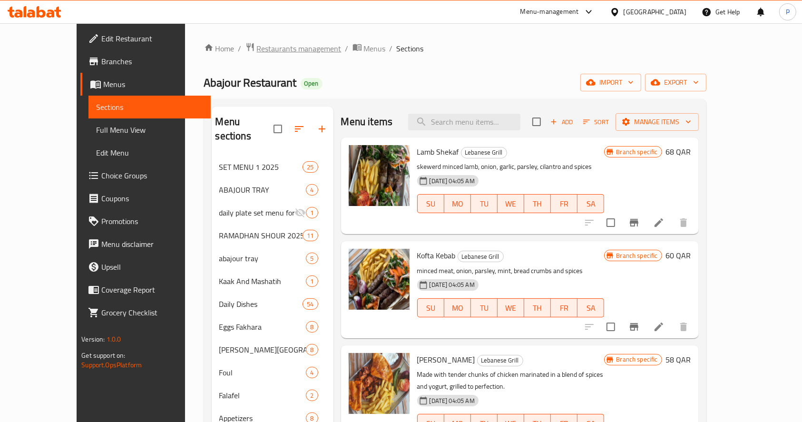
click at [257, 44] on span "Restaurants management" at bounding box center [299, 48] width 85 height 11
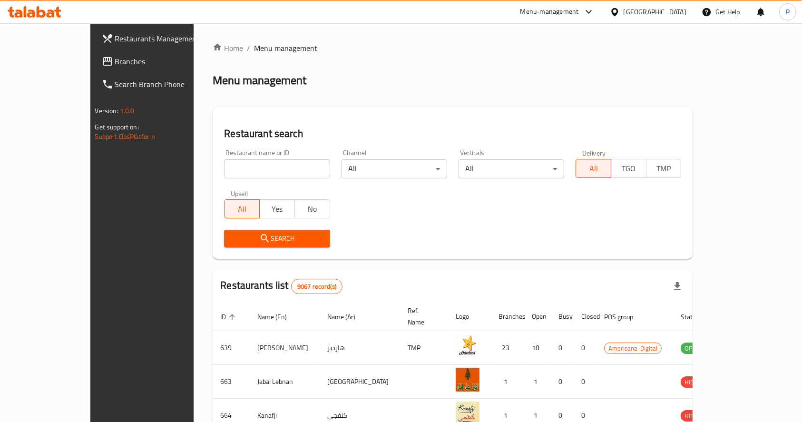
click at [224, 166] on input "search" at bounding box center [277, 168] width 106 height 19
click button "Search" at bounding box center [277, 239] width 106 height 18
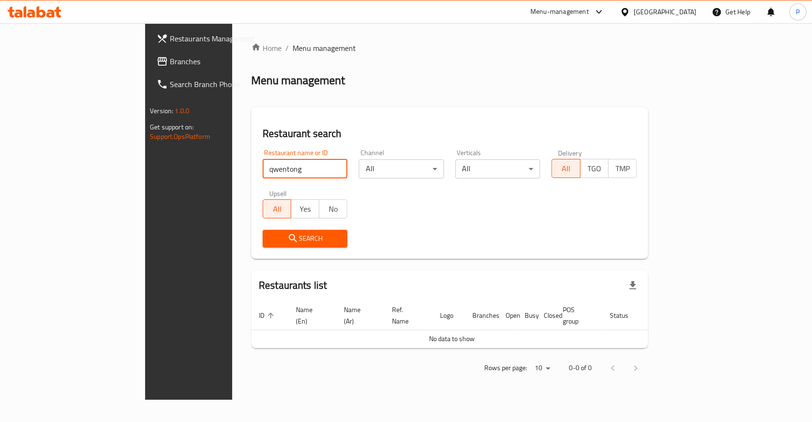
type input "qwentong"
click button "Search" at bounding box center [305, 239] width 85 height 18
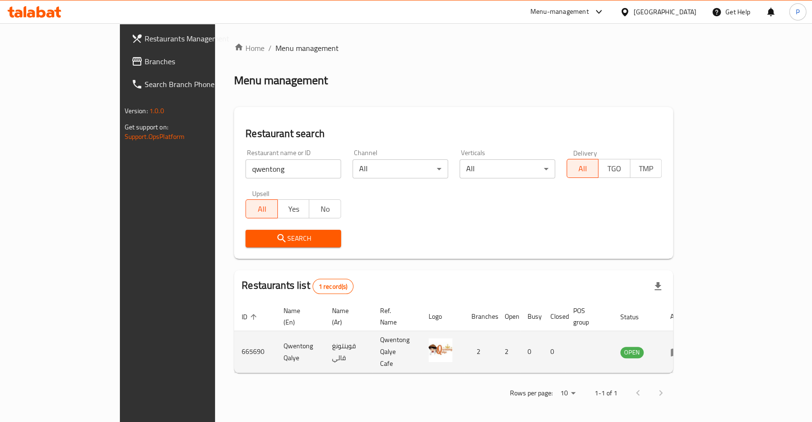
click at [696, 335] on td "enhanced table" at bounding box center [679, 352] width 33 height 42
click at [688, 346] on link "enhanced table" at bounding box center [679, 351] width 18 height 11
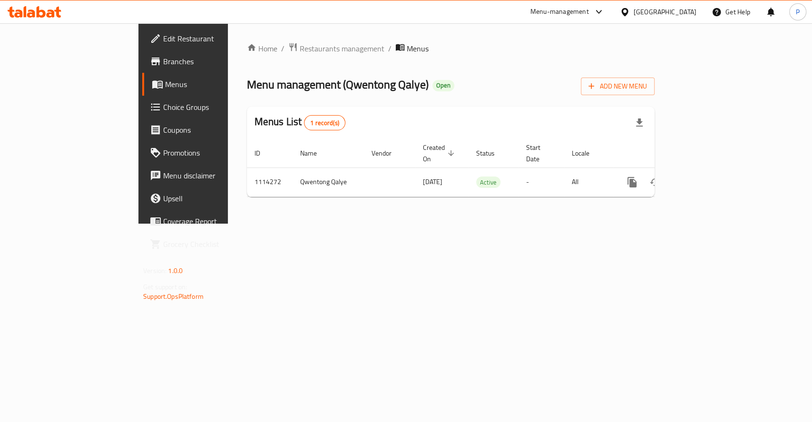
click at [720, 156] on th "Actions" at bounding box center [666, 153] width 107 height 29
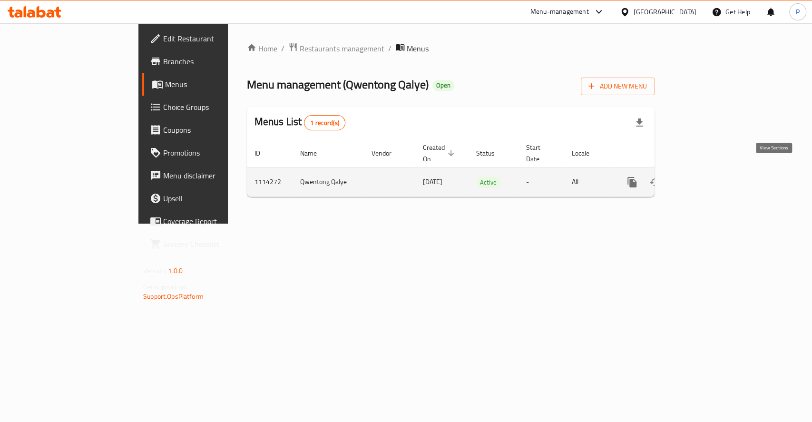
click at [707, 177] on icon "enhanced table" at bounding box center [700, 182] width 11 height 11
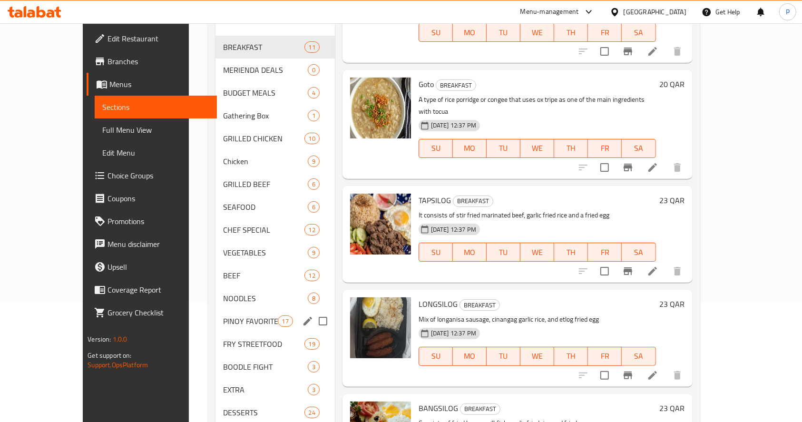
scroll to position [57, 0]
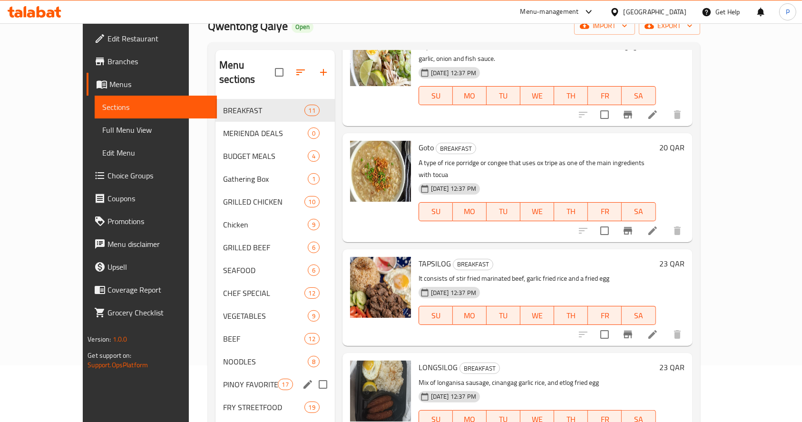
click at [216, 373] on div "PINOY FAVORITES 17" at bounding box center [275, 384] width 119 height 23
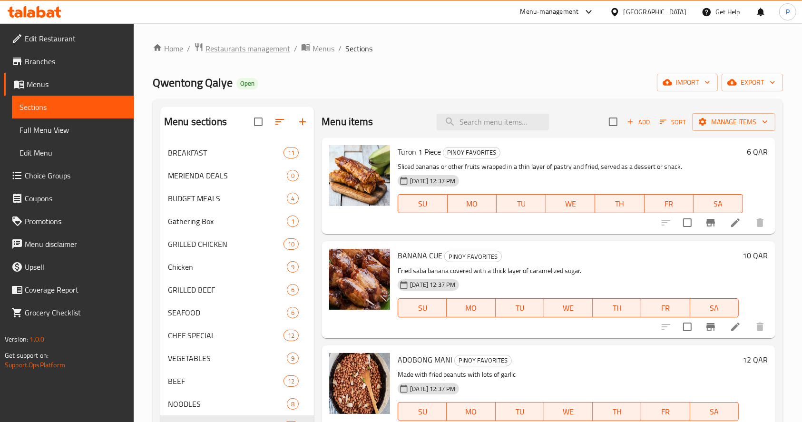
click at [259, 53] on span "Restaurants management" at bounding box center [248, 48] width 85 height 11
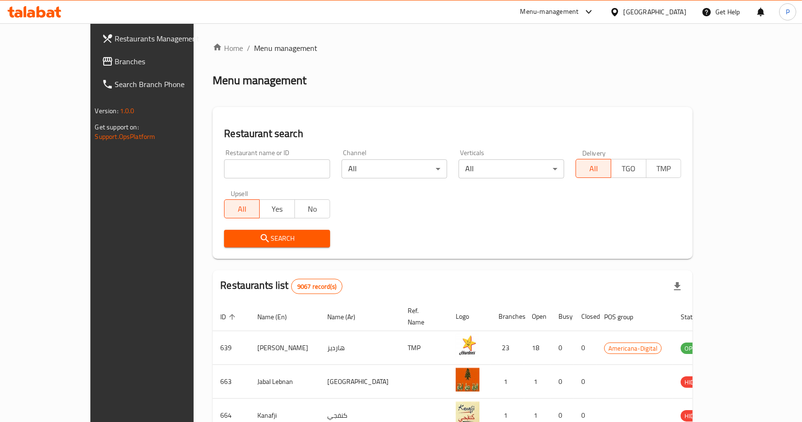
click at [224, 164] on input "search" at bounding box center [277, 168] width 106 height 19
type input "tiny leaves"
click at [234, 244] on span "Search" at bounding box center [277, 239] width 90 height 12
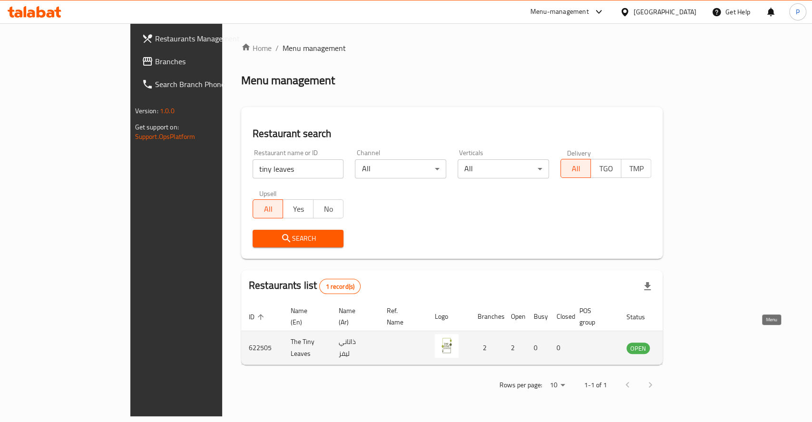
click at [688, 342] on icon "enhanced table" at bounding box center [682, 347] width 11 height 11
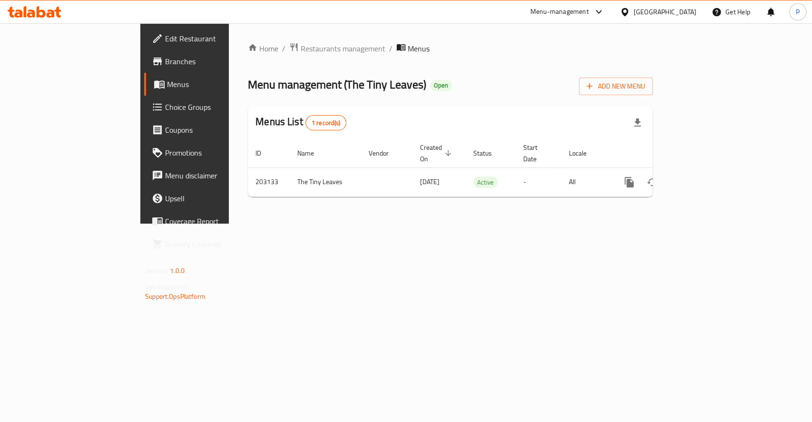
click at [167, 79] on span "Menus" at bounding box center [217, 84] width 101 height 11
click at [167, 83] on span "Menus" at bounding box center [217, 84] width 101 height 11
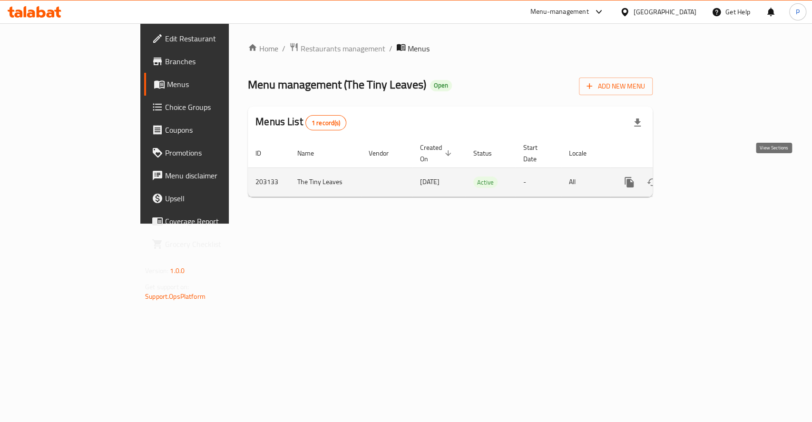
click at [704, 177] on icon "enhanced table" at bounding box center [697, 182] width 11 height 11
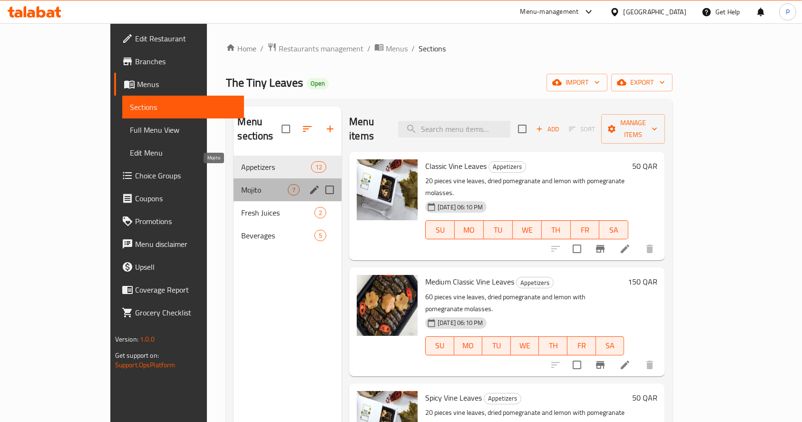
click at [241, 184] on span "Mojito" at bounding box center [264, 189] width 47 height 11
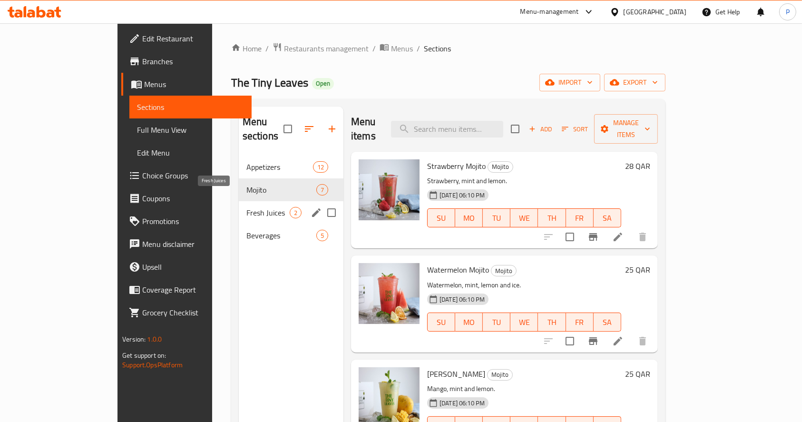
click at [246, 207] on span "Fresh Juices" at bounding box center [267, 212] width 43 height 11
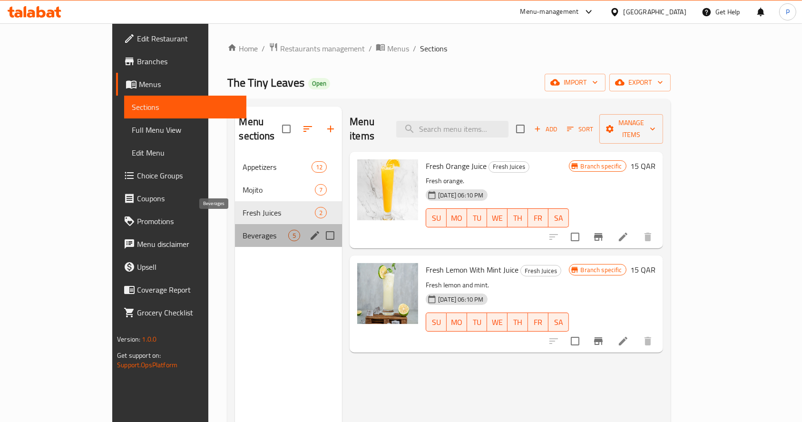
click at [243, 230] on span "Beverages" at bounding box center [266, 235] width 46 height 11
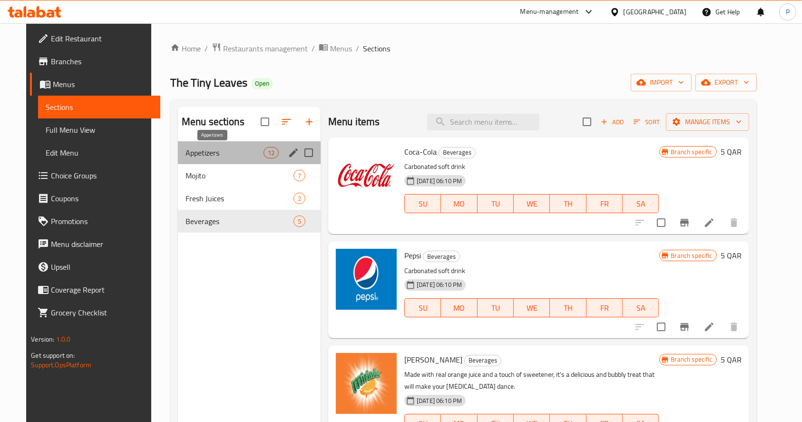
click at [189, 148] on span "Appetizers" at bounding box center [225, 152] width 78 height 11
